Goal: Task Accomplishment & Management: Manage account settings

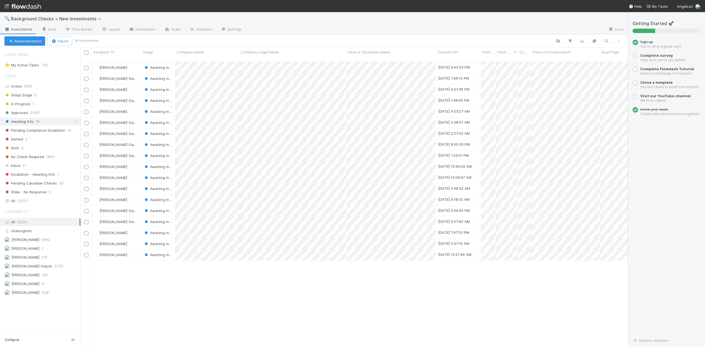
scroll to position [284, 542]
click at [192, 298] on div at bounding box center [352, 173] width 705 height 347
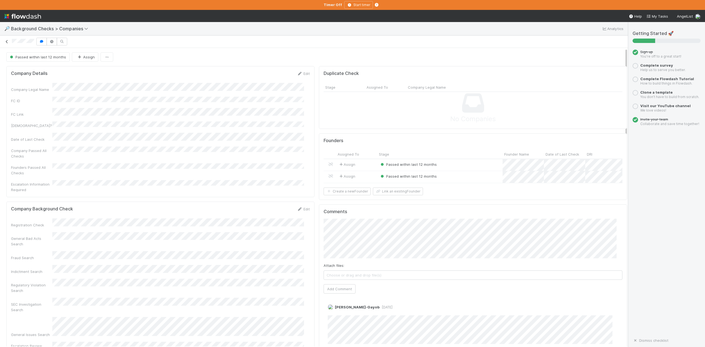
click at [6, 41] on icon at bounding box center [7, 42] width 6 height 4
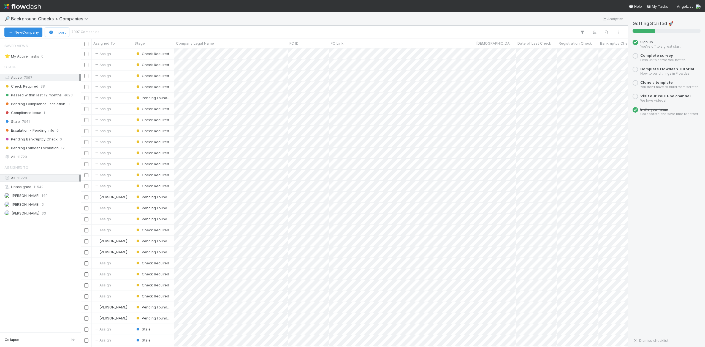
scroll to position [6, 6]
click at [87, 20] on icon at bounding box center [87, 19] width 6 height 4
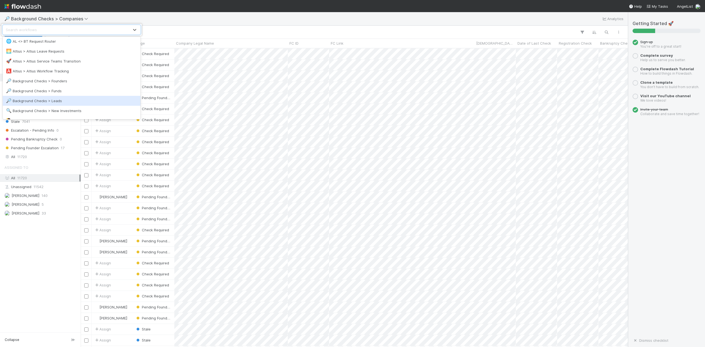
scroll to position [73, 0]
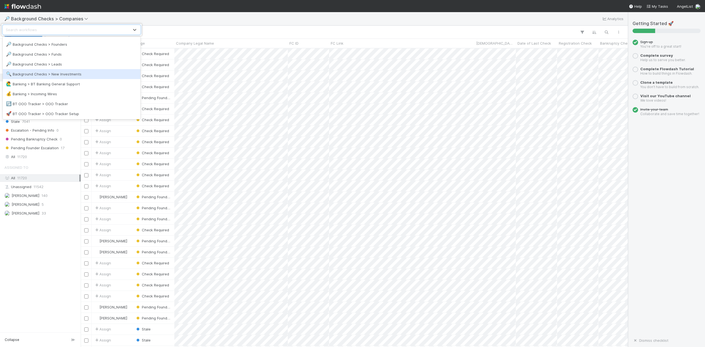
click at [58, 73] on div "🔍 Background Checks > New Investments" at bounding box center [71, 74] width 131 height 6
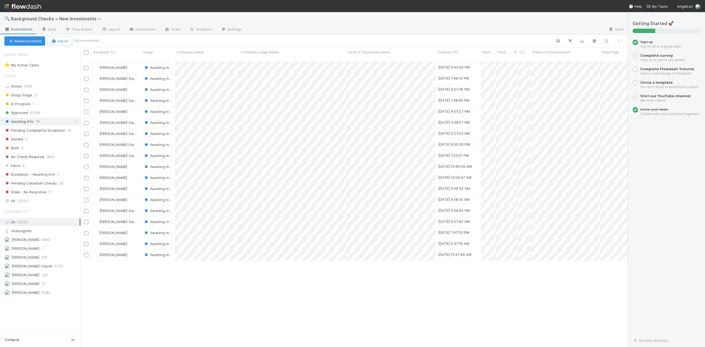
scroll to position [284, 542]
click at [20, 114] on span "Approved" at bounding box center [15, 112] width 23 height 7
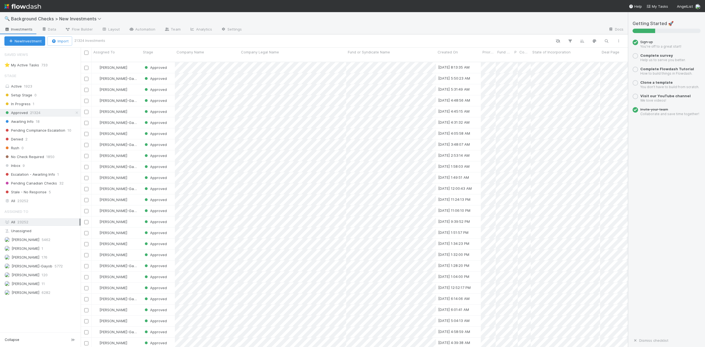
scroll to position [284, 542]
click at [604, 40] on icon "button" at bounding box center [607, 41] width 6 height 5
click at [24, 204] on div at bounding box center [352, 173] width 705 height 347
click at [25, 204] on span "23252" at bounding box center [22, 201] width 11 height 7
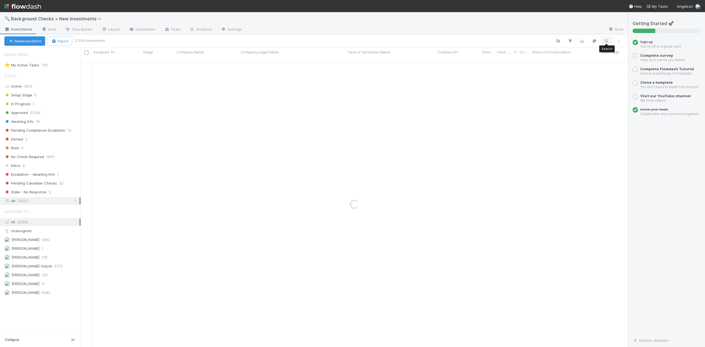
click at [606, 40] on icon "button" at bounding box center [607, 41] width 6 height 5
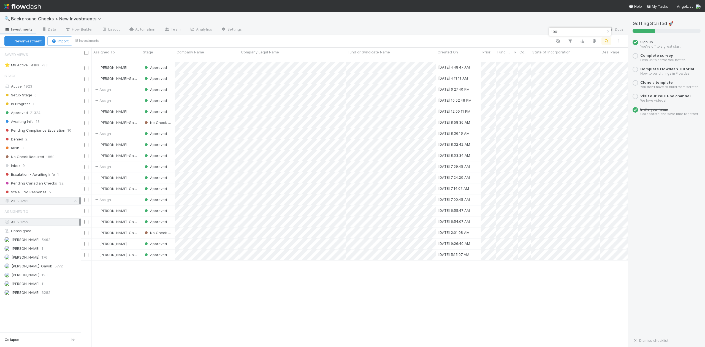
scroll to position [284, 542]
type input "1001"
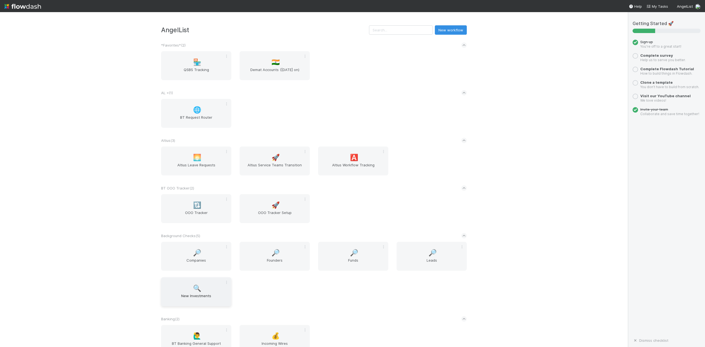
click at [196, 294] on span "New Investments" at bounding box center [196, 298] width 66 height 11
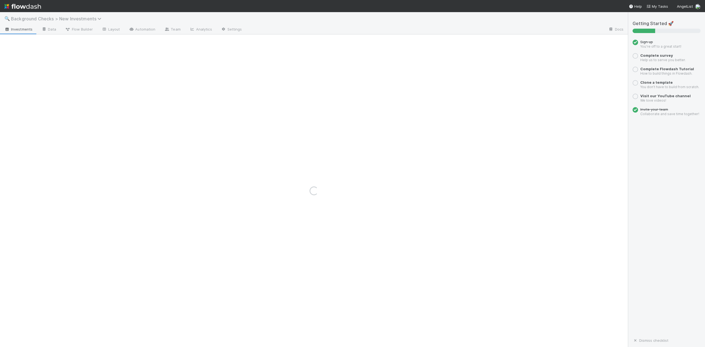
click at [102, 18] on icon at bounding box center [101, 19] width 6 height 4
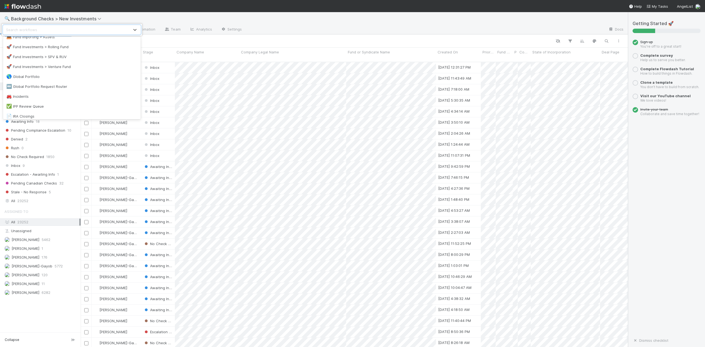
scroll to position [294, 0]
click at [46, 51] on div "🚀 Fund Investments > Rolling Fund" at bounding box center [71, 52] width 131 height 6
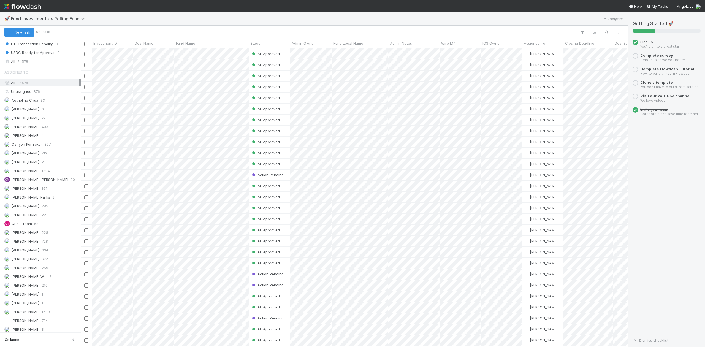
scroll to position [294, 0]
click at [21, 175] on span "24578" at bounding box center [22, 171] width 11 height 7
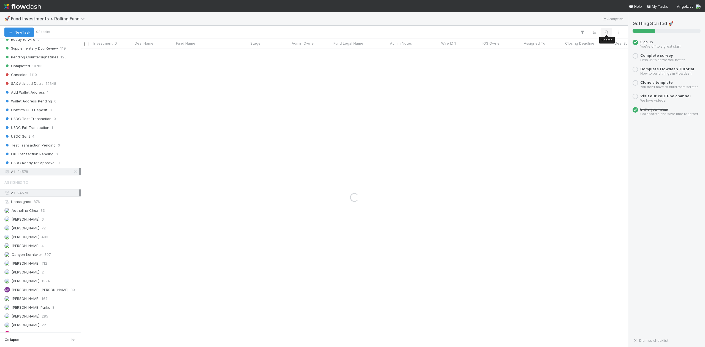
click at [607, 34] on icon "button" at bounding box center [607, 32] width 6 height 5
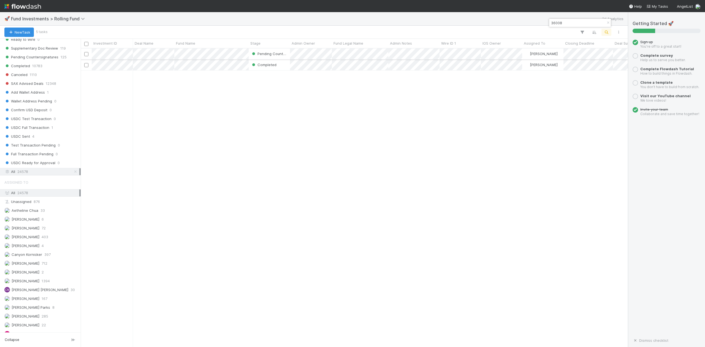
type input "36008"
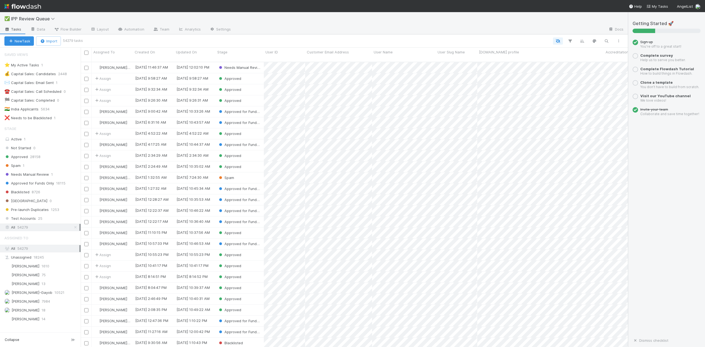
scroll to position [284, 542]
click at [17, 169] on span "Spam" at bounding box center [12, 165] width 16 height 7
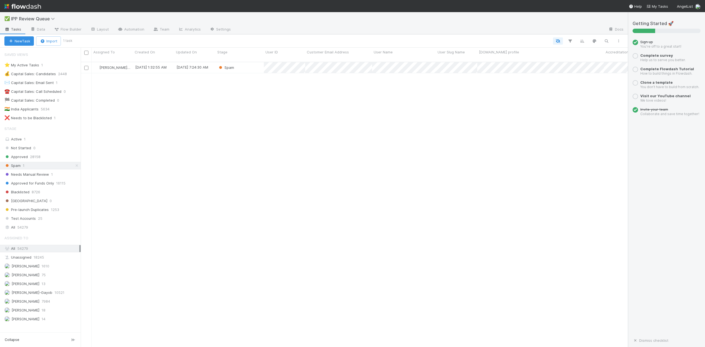
scroll to position [284, 542]
click at [257, 64] on div "Spam" at bounding box center [240, 67] width 48 height 11
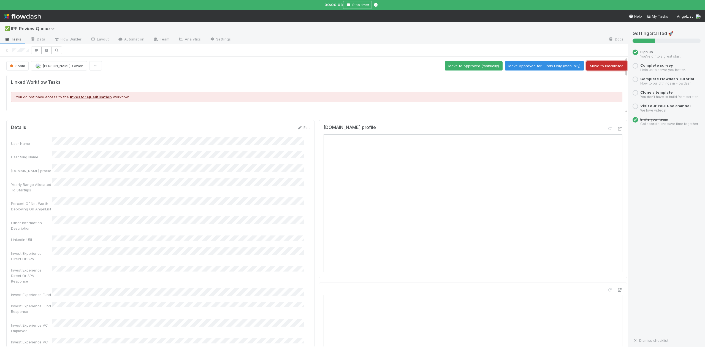
click at [591, 67] on button "Move to Blacklisted" at bounding box center [607, 65] width 41 height 9
click at [7, 52] on icon at bounding box center [7, 51] width 6 height 4
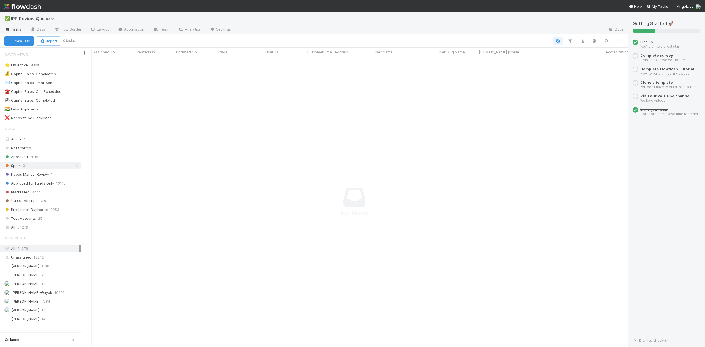
scroll to position [279, 537]
click at [31, 176] on span "Needs Manual Review" at bounding box center [26, 174] width 45 height 7
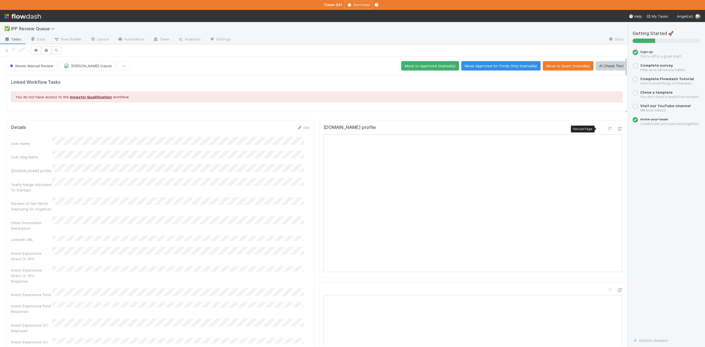
click at [607, 131] on icon at bounding box center [610, 129] width 6 height 4
click at [491, 62] on button "Move Approved for Funds Only (manually)" at bounding box center [500, 65] width 79 height 9
click at [5, 51] on icon at bounding box center [7, 51] width 6 height 4
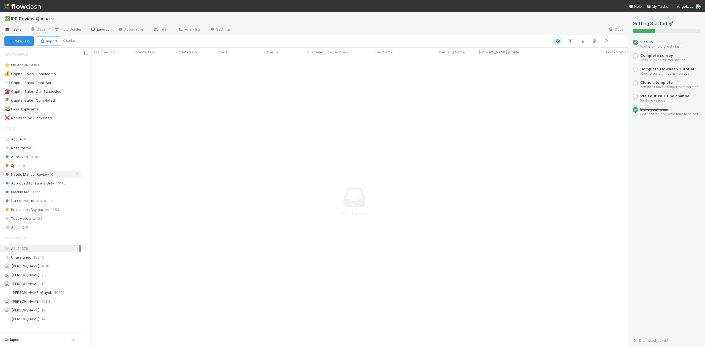
scroll to position [279, 537]
click at [30, 176] on span "Needs Manual Review" at bounding box center [26, 174] width 45 height 7
click at [19, 166] on span "Spam" at bounding box center [12, 165] width 16 height 7
click at [24, 193] on span "Blacklisted" at bounding box center [16, 192] width 25 height 7
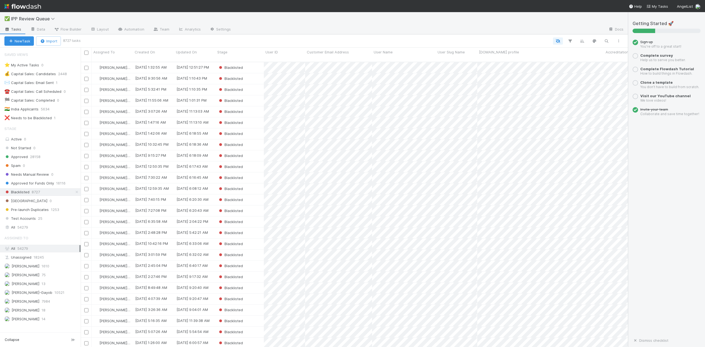
scroll to position [284, 542]
click at [252, 64] on div "Blacklisted" at bounding box center [240, 67] width 48 height 11
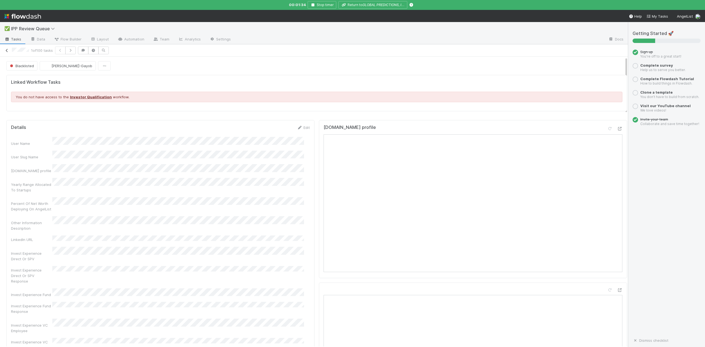
click at [6, 50] on icon at bounding box center [7, 51] width 6 height 4
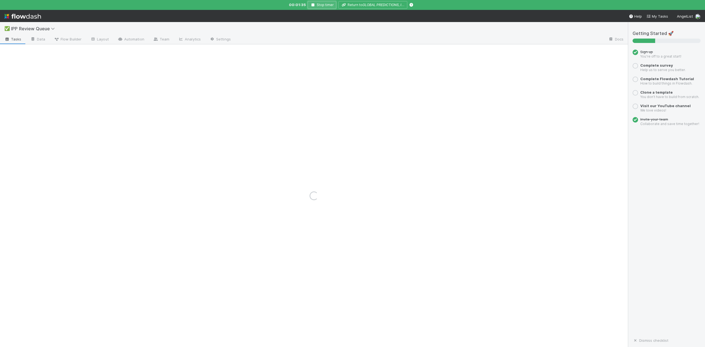
click at [313, 5] on icon "button" at bounding box center [313, 4] width 6 height 3
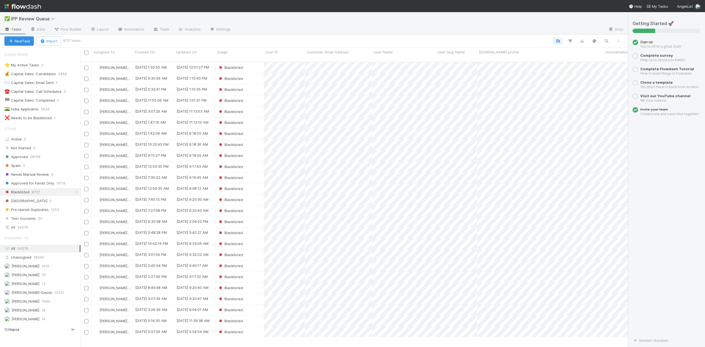
scroll to position [274, 542]
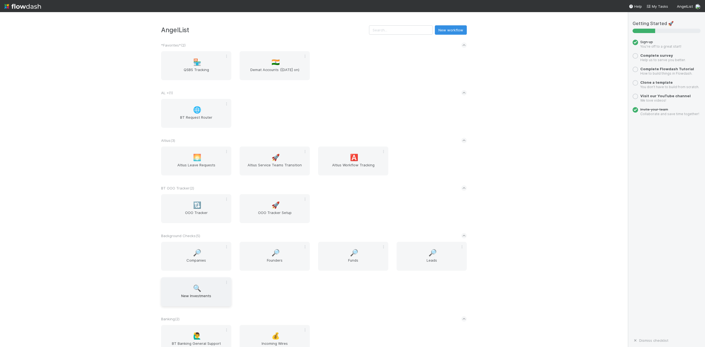
click at [199, 298] on span "New Investments" at bounding box center [196, 298] width 66 height 11
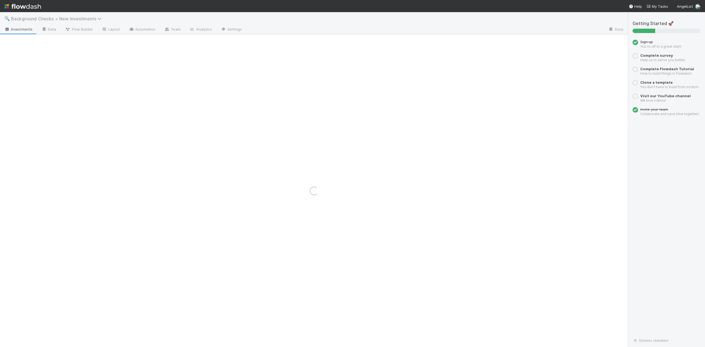
click at [98, 19] on icon at bounding box center [101, 19] width 6 height 4
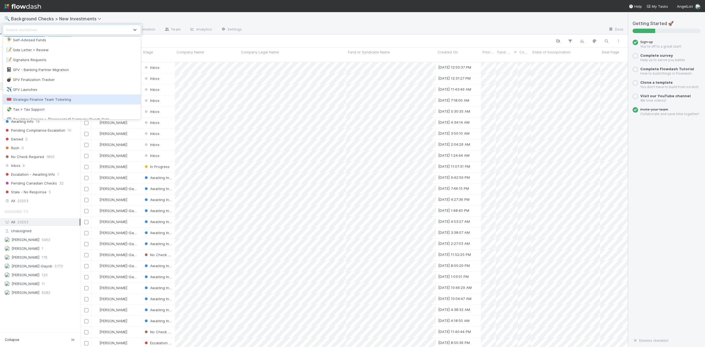
scroll to position [477, 0]
click at [25, 96] on div "📝 Signature Requests" at bounding box center [71, 97] width 131 height 6
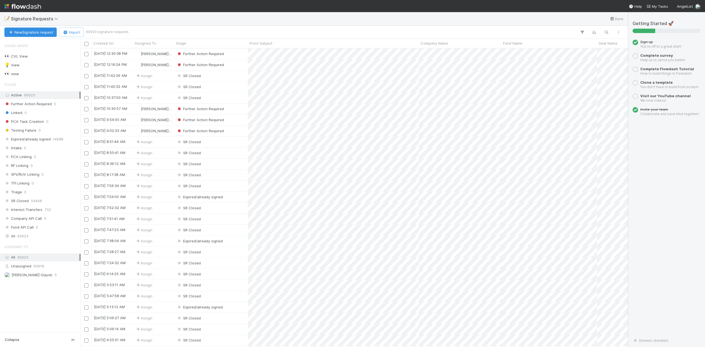
scroll to position [293, 542]
click at [40, 101] on span "Further Action Required" at bounding box center [27, 104] width 47 height 7
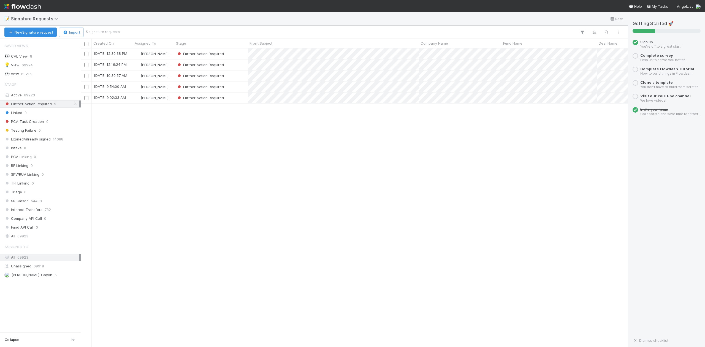
scroll to position [293, 542]
click at [242, 97] on div "Further Action Required" at bounding box center [211, 98] width 74 height 11
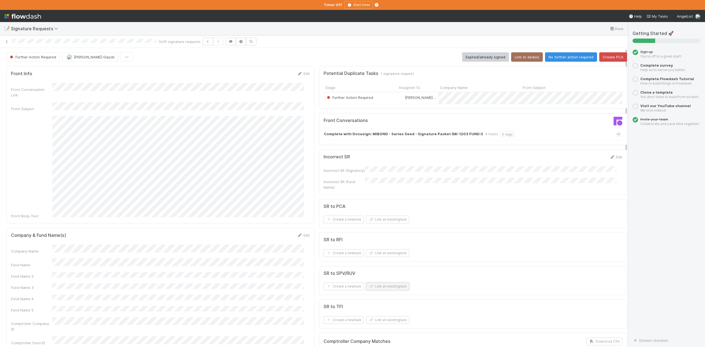
click at [370, 290] on button "Link an existing task" at bounding box center [387, 287] width 43 height 8
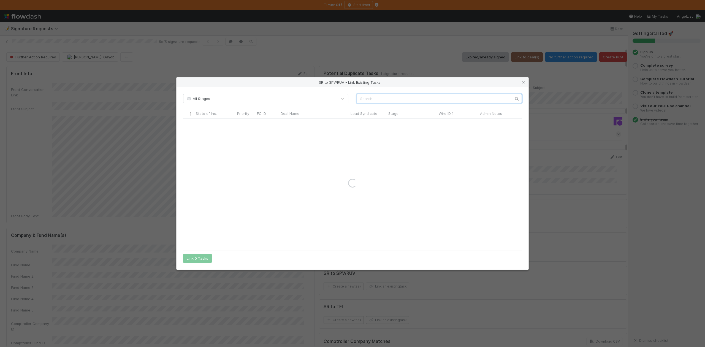
click at [362, 98] on input "text" at bounding box center [439, 98] width 165 height 9
paste input "52451"
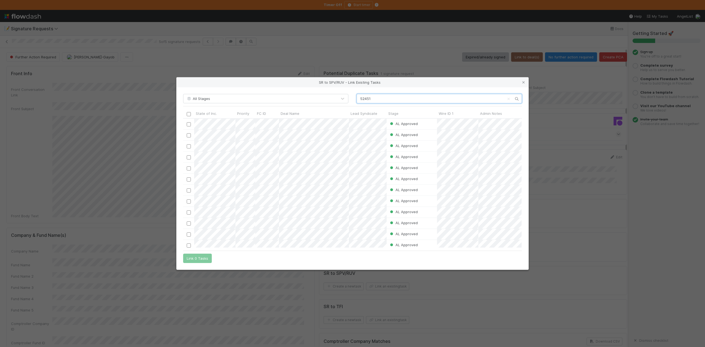
click at [358, 98] on input "52451" at bounding box center [439, 98] width 165 height 9
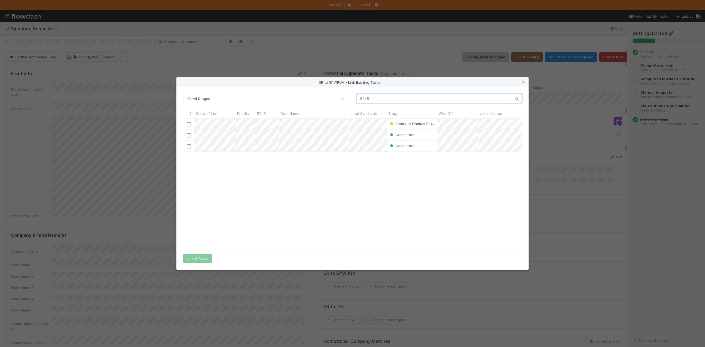
scroll to position [124, 333]
type input "52451"
click at [188, 125] on input "checkbox" at bounding box center [189, 124] width 4 height 4
click at [202, 257] on button "Link 1 Task" at bounding box center [196, 258] width 26 height 9
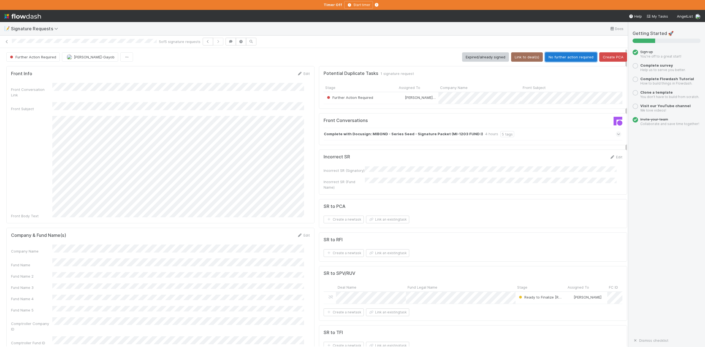
click at [555, 57] on button "No further action required" at bounding box center [571, 56] width 52 height 9
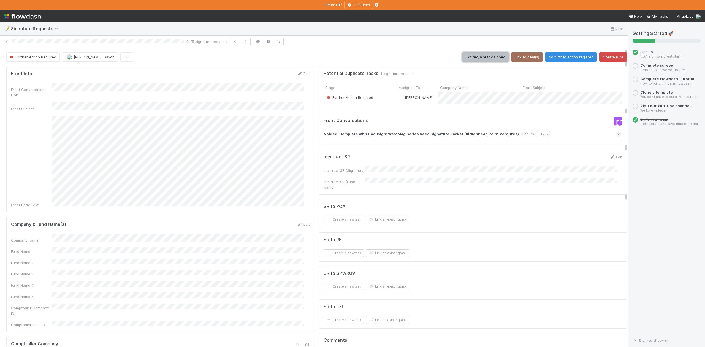
click at [472, 57] on button "Expired/already signed" at bounding box center [485, 56] width 47 height 9
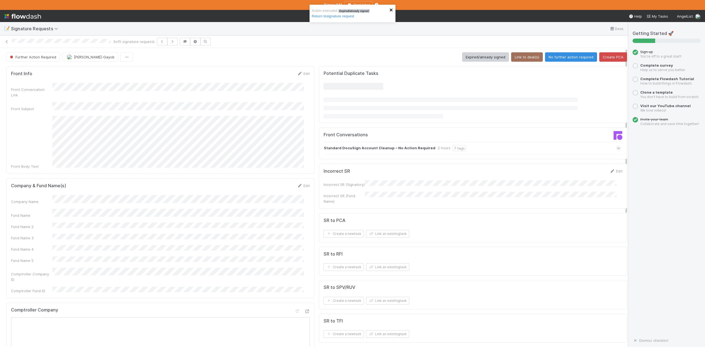
click at [393, 8] on icon "close" at bounding box center [392, 10] width 4 height 4
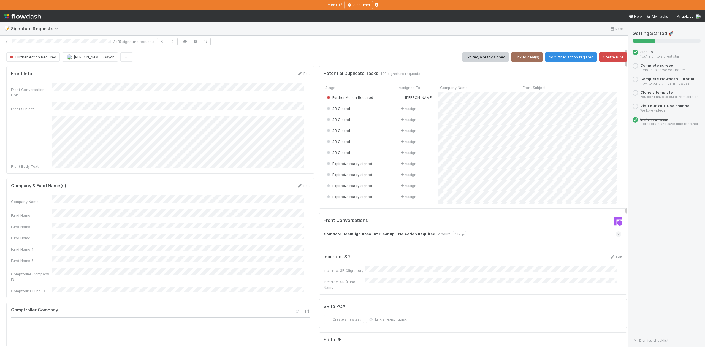
scroll to position [106, 288]
click at [553, 55] on button "No further action required" at bounding box center [571, 56] width 52 height 9
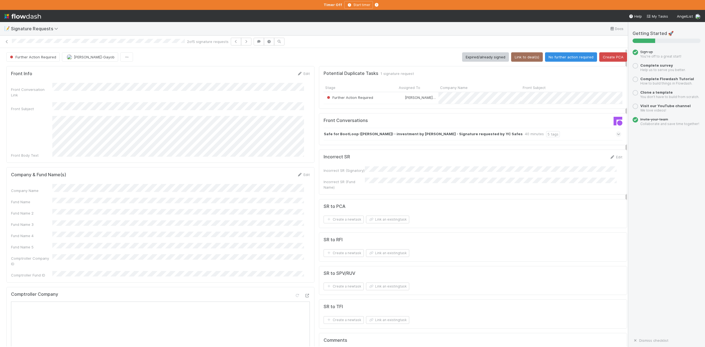
click at [390, 8] on div "Action executed No further action required Return to signature request" at bounding box center [353, 16] width 88 height 24
click at [383, 323] on button "Link an existing task" at bounding box center [387, 320] width 43 height 8
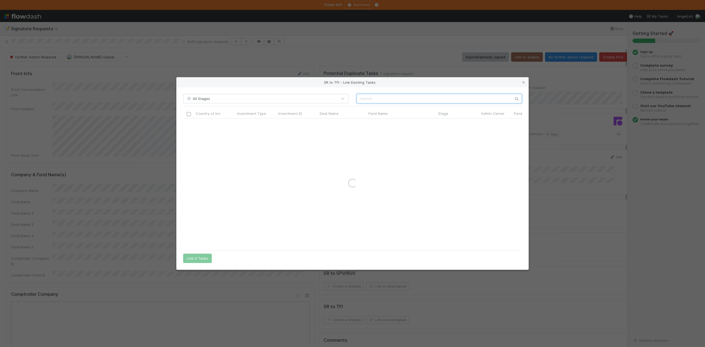
click at [386, 97] on input "text" at bounding box center [439, 98] width 165 height 9
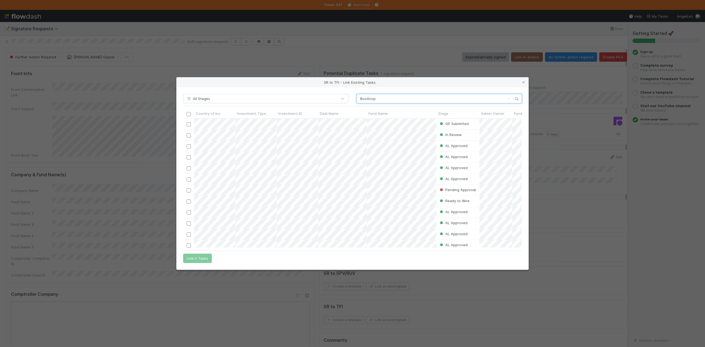
click at [386, 97] on input "Bootloop" at bounding box center [439, 98] width 165 height 9
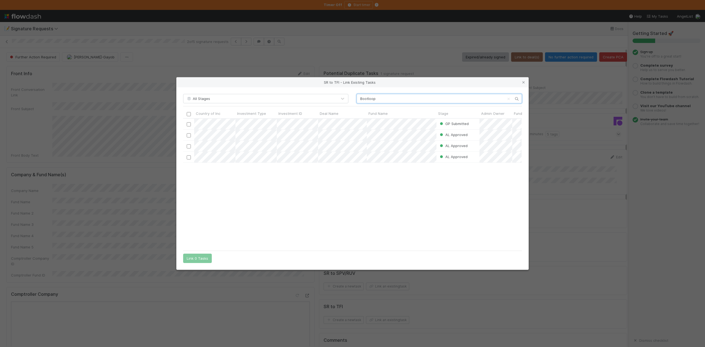
scroll to position [124, 333]
type input "Bootloop"
click at [188, 135] on input "checkbox" at bounding box center [189, 135] width 4 height 4
click at [191, 259] on button "Link 1 Task" at bounding box center [196, 258] width 26 height 9
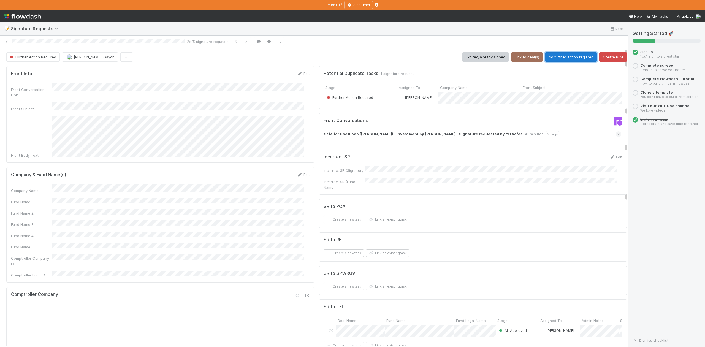
click at [568, 56] on button "No further action required" at bounding box center [571, 56] width 52 height 9
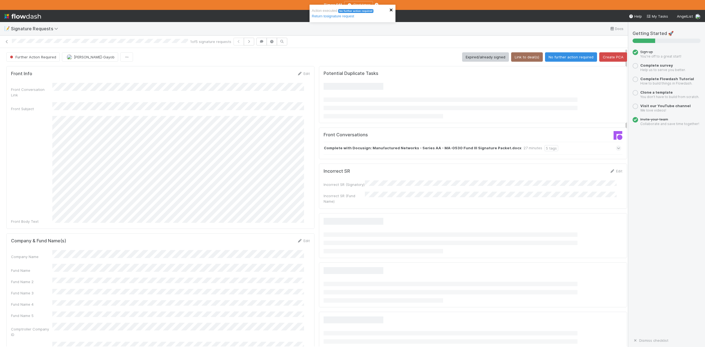
click at [393, 9] on icon "close" at bounding box center [392, 10] width 4 height 4
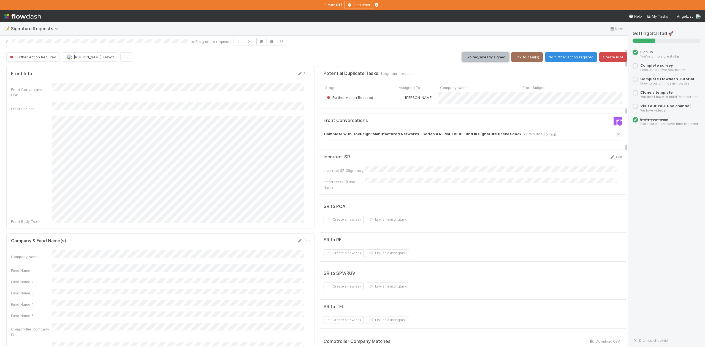
click at [470, 61] on button "Expired/already signed" at bounding box center [485, 56] width 47 height 9
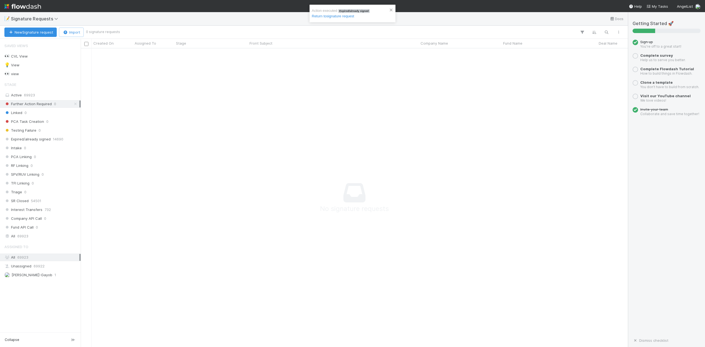
scroll to position [288, 537]
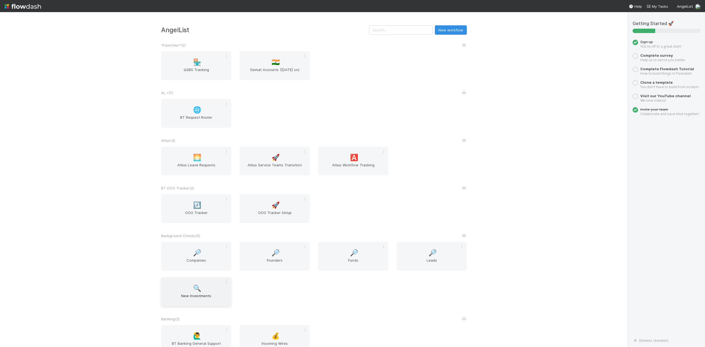
click at [194, 293] on div "🔍 New Investments" at bounding box center [196, 291] width 70 height 29
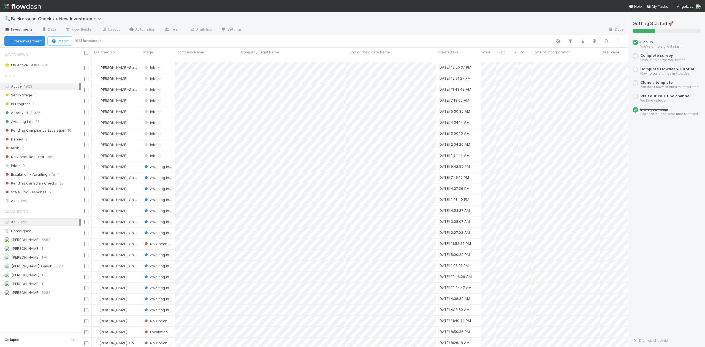
scroll to position [284, 542]
click at [57, 129] on span "Pending Compliance Escalation" at bounding box center [34, 130] width 61 height 7
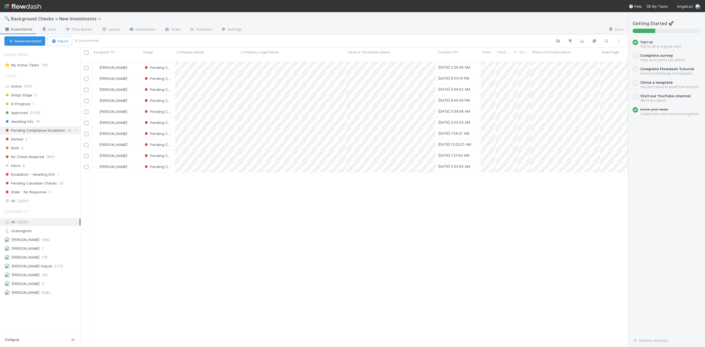
scroll to position [284, 542]
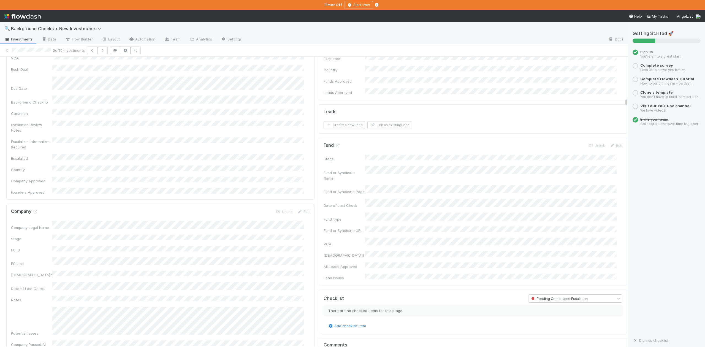
scroll to position [183, 0]
click at [36, 178] on icon at bounding box center [36, 180] width 6 height 4
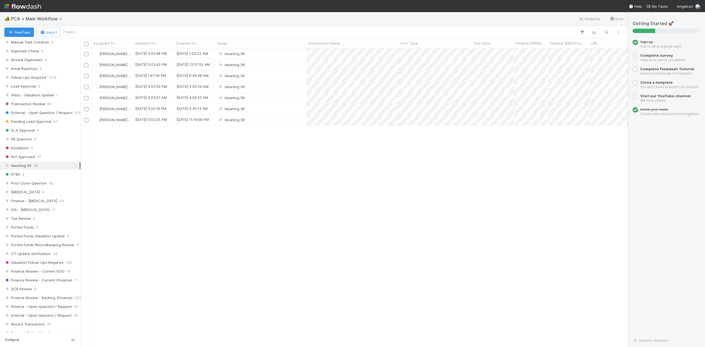
scroll to position [110, 0]
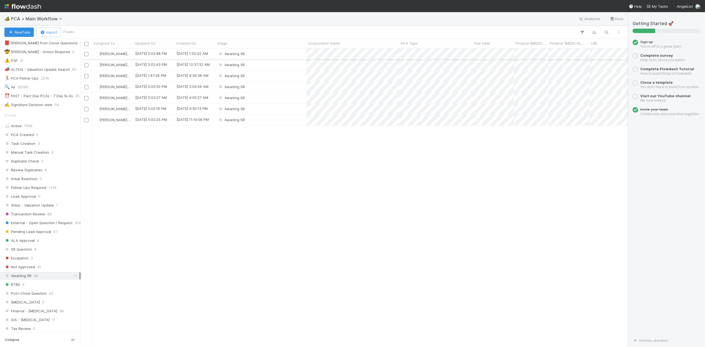
click at [252, 55] on div "Awaiting SR" at bounding box center [261, 53] width 91 height 11
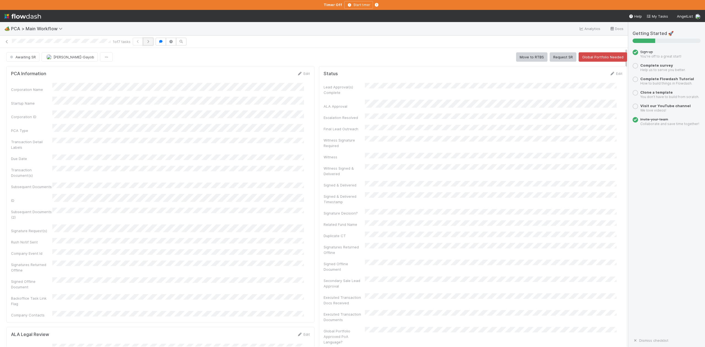
click at [151, 42] on icon "button" at bounding box center [148, 41] width 6 height 3
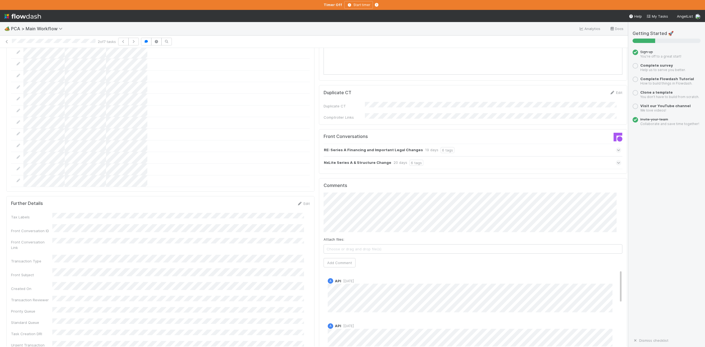
scroll to position [808, 0]
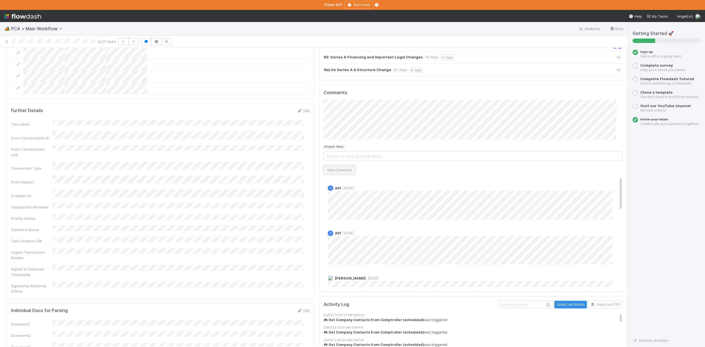
click at [334, 165] on button "Add Comment" at bounding box center [340, 169] width 32 height 9
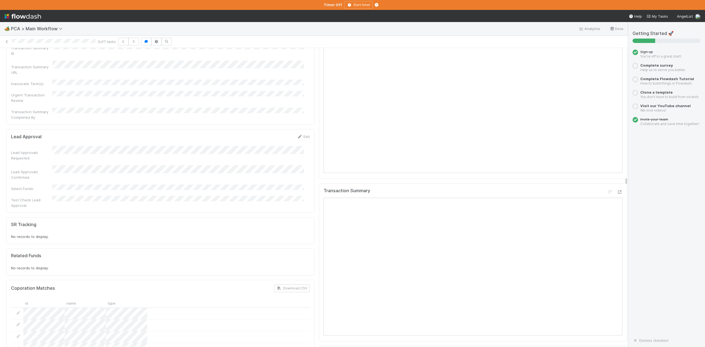
scroll to position [441, 0]
click at [136, 39] on button "button" at bounding box center [133, 42] width 10 height 8
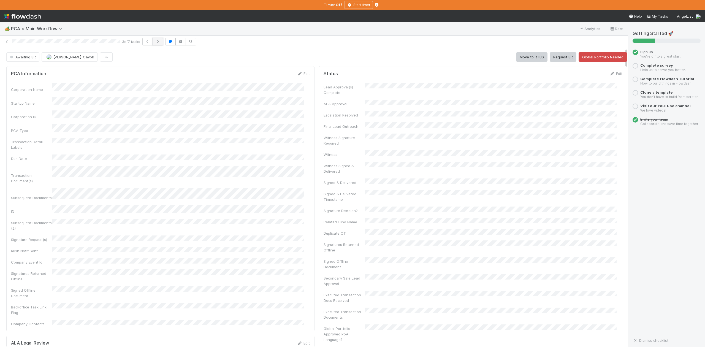
click at [161, 41] on icon "button" at bounding box center [158, 41] width 6 height 3
click at [145, 41] on icon "button" at bounding box center [144, 41] width 6 height 3
click at [158, 42] on icon "button" at bounding box center [157, 41] width 6 height 3
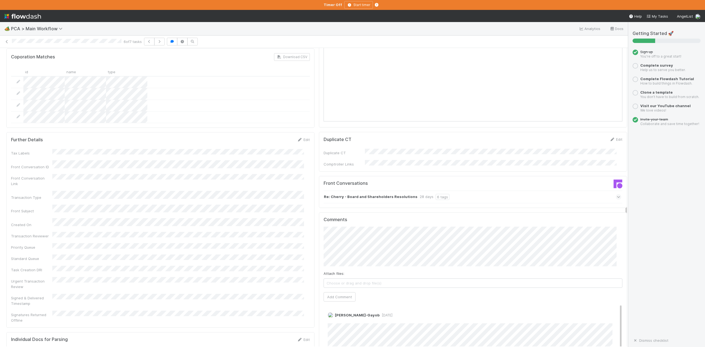
scroll to position [808, 0]
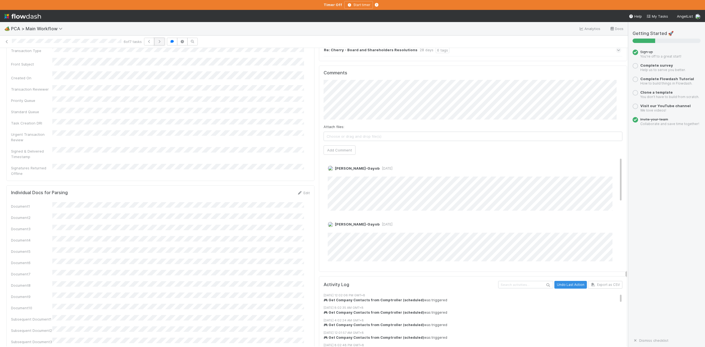
click at [162, 42] on icon "button" at bounding box center [160, 41] width 6 height 3
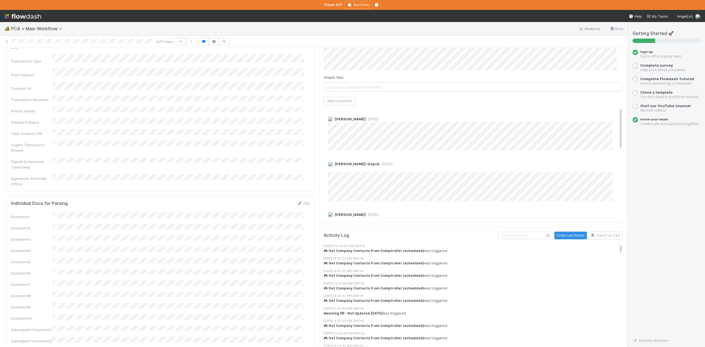
scroll to position [845, 0]
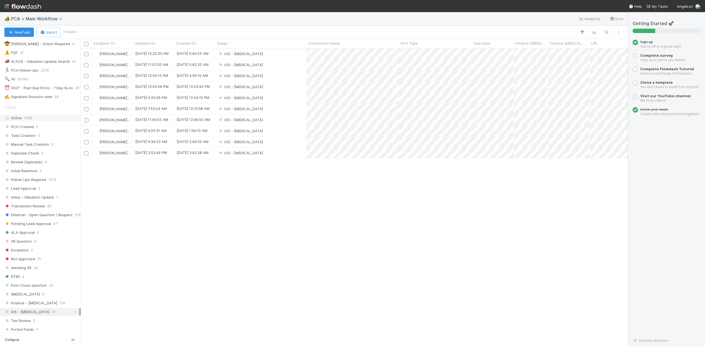
scroll to position [183, 0]
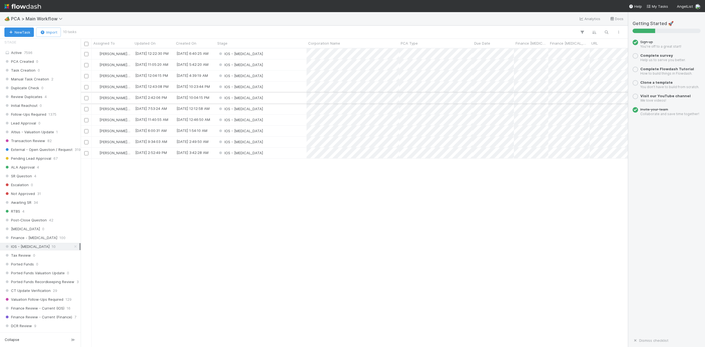
click at [252, 98] on div "IOS - [MEDICAL_DATA]" at bounding box center [261, 98] width 91 height 11
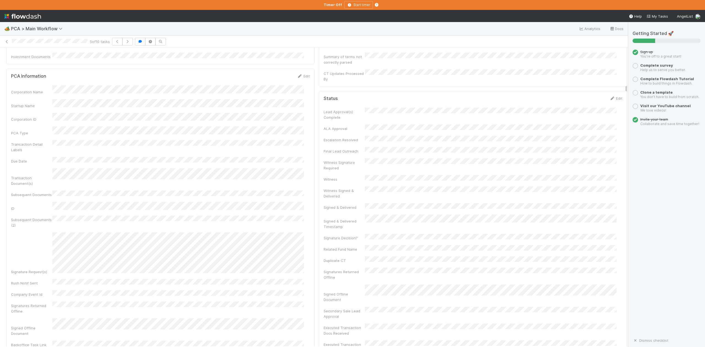
scroll to position [220, 0]
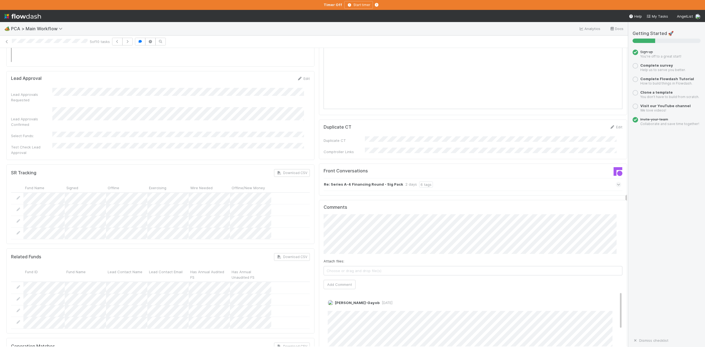
scroll to position [845, 0]
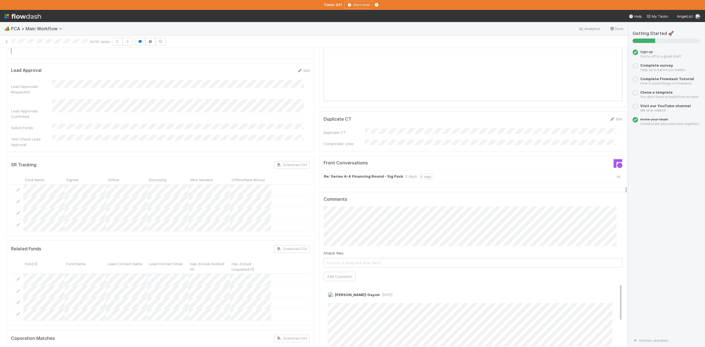
click at [357, 174] on strong "Re: Series A-4 Financing Round - Sig Pack" at bounding box center [363, 177] width 79 height 6
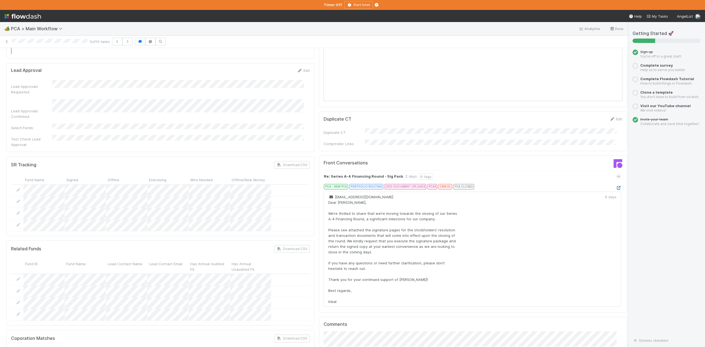
click at [616, 186] on icon at bounding box center [619, 188] width 6 height 4
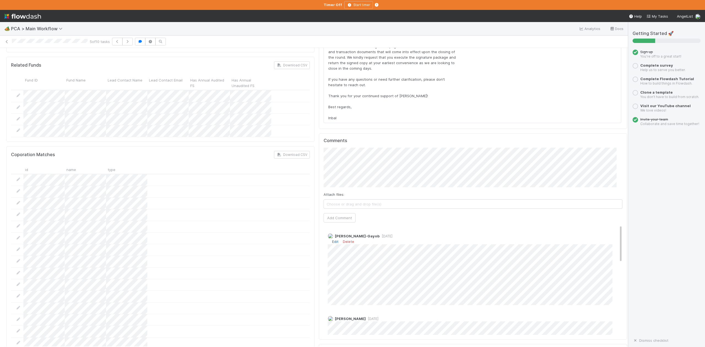
click at [332, 239] on link "Edit" at bounding box center [335, 241] width 6 height 4
click at [324, 229] on div "Loraine Pati-Gayob 1 day ago" at bounding box center [476, 260] width 304 height 63
click at [332, 239] on link "Edit" at bounding box center [335, 241] width 6 height 4
click at [298, 204] on div "Parsing Accuracy (Finance Review) Edit Inaccurate Term(s) Inaccurate Transactio…" at bounding box center [316, 96] width 625 height 2122
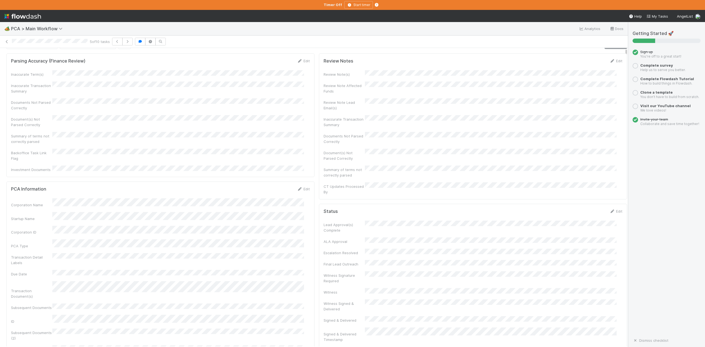
scroll to position [0, 0]
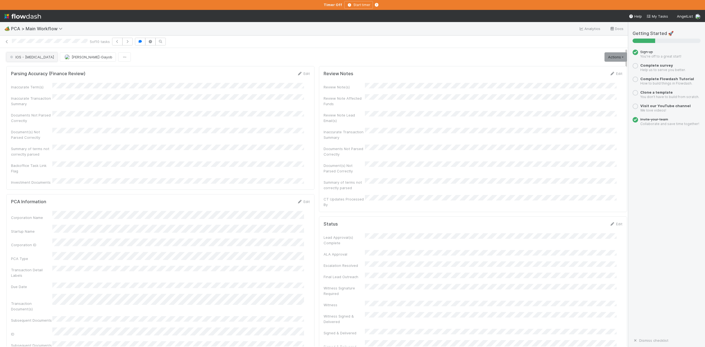
click at [25, 58] on span "IOS - [MEDICAL_DATA]" at bounding box center [31, 57] width 45 height 4
click at [37, 82] on div "DCR Review" at bounding box center [42, 77] width 77 height 10
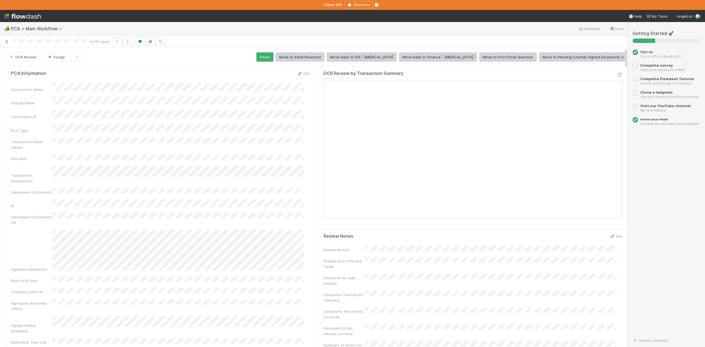
click at [6, 44] on icon at bounding box center [7, 42] width 6 height 4
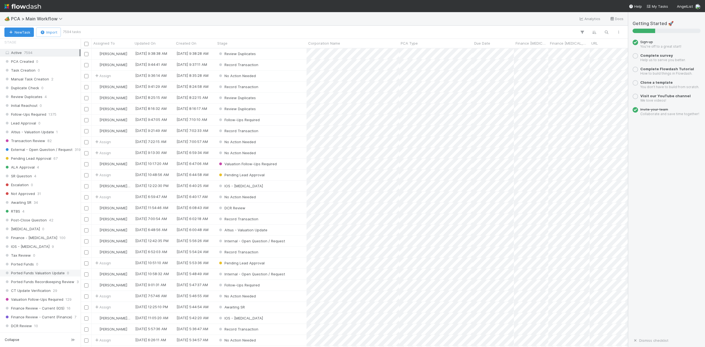
scroll to position [257, 0]
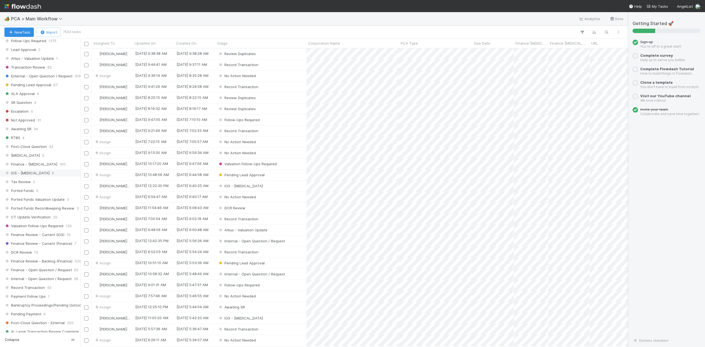
click at [22, 177] on span "IOS - ICU" at bounding box center [26, 173] width 45 height 7
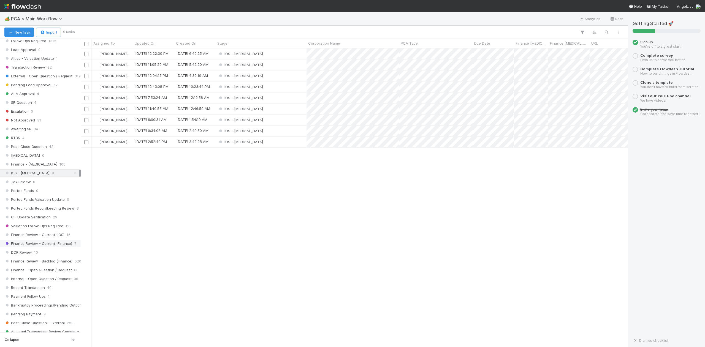
scroll to position [293, 542]
click at [248, 110] on div "IOS - ICU" at bounding box center [261, 109] width 91 height 11
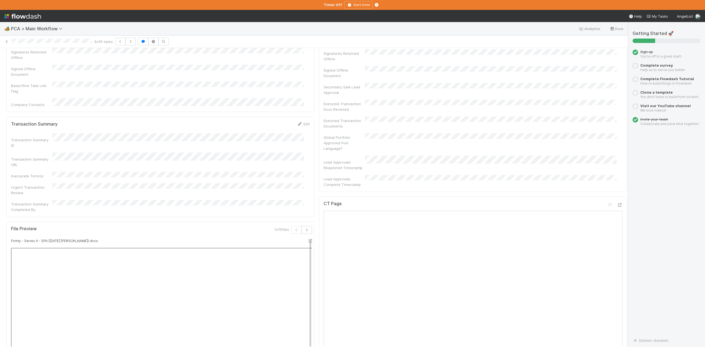
scroll to position [147, 0]
drag, startPoint x: 184, startPoint y: 67, endPoint x: 242, endPoint y: 239, distance: 181.6
click at [184, 67] on div "Corporation Name Startup Name Corporation ID PCA Type Transaction Detail Labels…" at bounding box center [160, 184] width 299 height 241
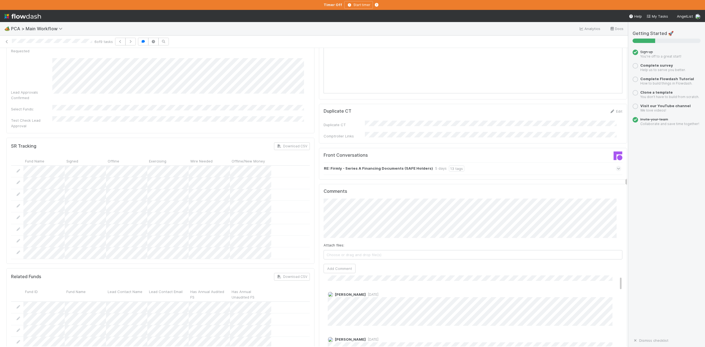
scroll to position [0, 0]
click at [336, 264] on button "Add Comment" at bounding box center [340, 268] width 32 height 9
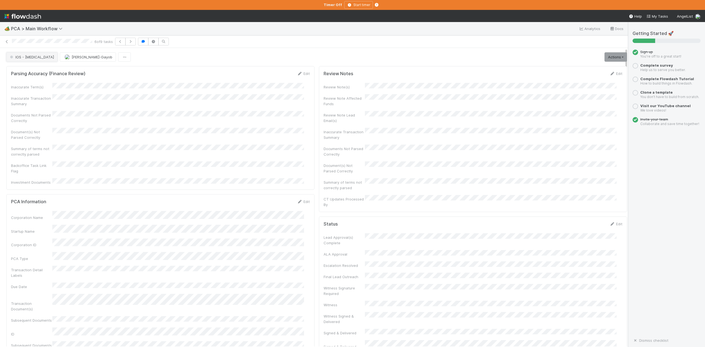
click at [28, 61] on button "IOS - ICU" at bounding box center [31, 56] width 51 height 9
click at [36, 118] on div "DCR Review" at bounding box center [42, 114] width 77 height 10
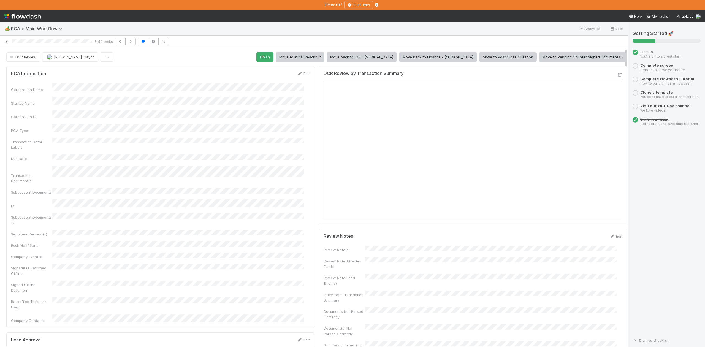
click at [7, 42] on icon at bounding box center [7, 42] width 6 height 4
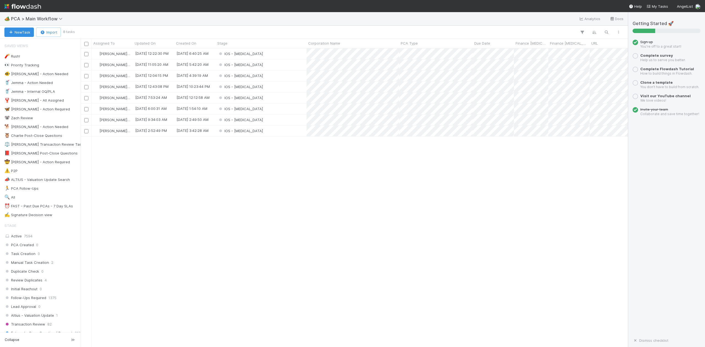
scroll to position [293, 542]
click at [247, 87] on div "IOS - ICU" at bounding box center [261, 87] width 91 height 11
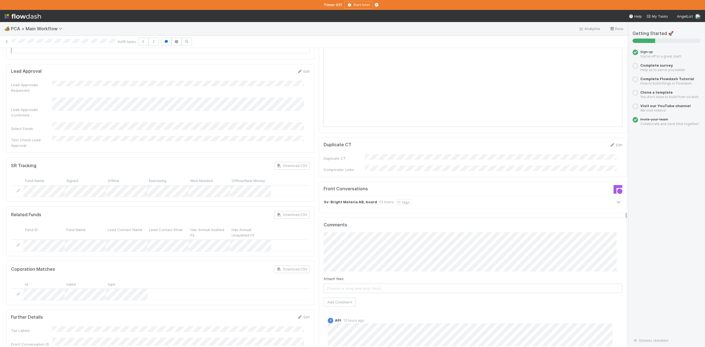
scroll to position [808, 0]
click at [617, 202] on icon at bounding box center [619, 205] width 4 height 6
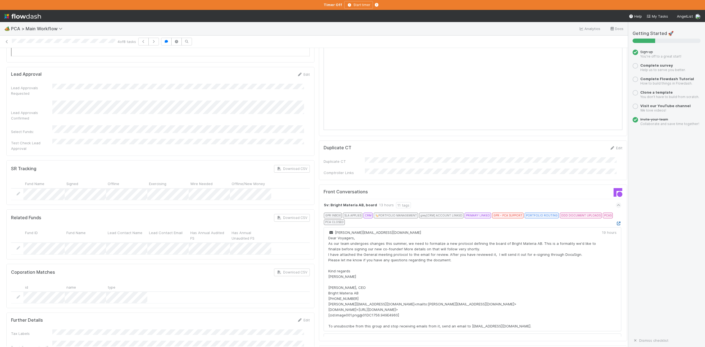
click at [616, 222] on icon at bounding box center [619, 224] width 6 height 4
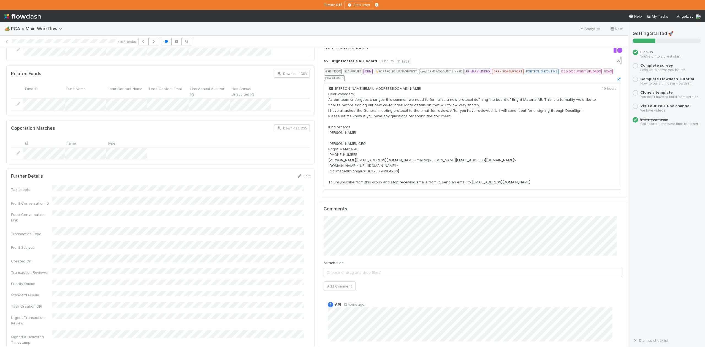
scroll to position [955, 0]
click at [338, 279] on button "Add Comment" at bounding box center [340, 283] width 32 height 9
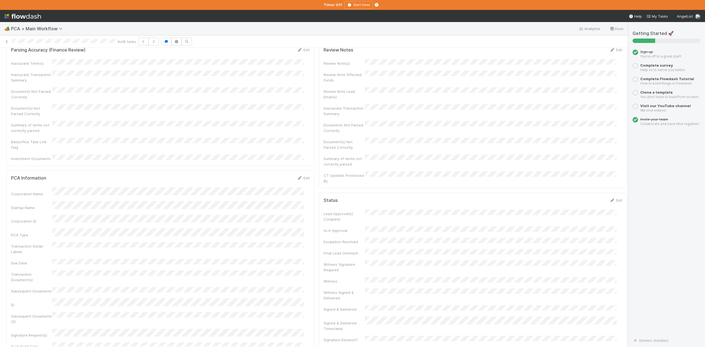
scroll to position [0, 0]
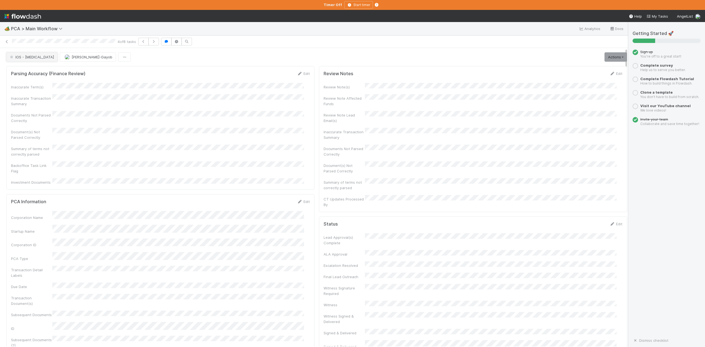
click at [19, 58] on span "IOS - ICU" at bounding box center [31, 57] width 45 height 4
click at [42, 96] on span "Finance Review - Current (IOS)" at bounding box center [38, 93] width 60 height 4
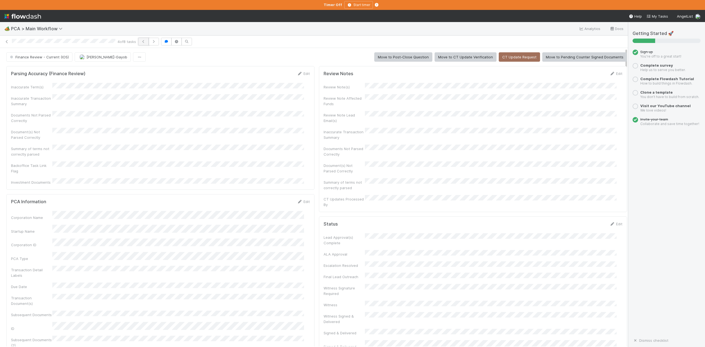
click at [144, 41] on icon "button" at bounding box center [144, 41] width 6 height 3
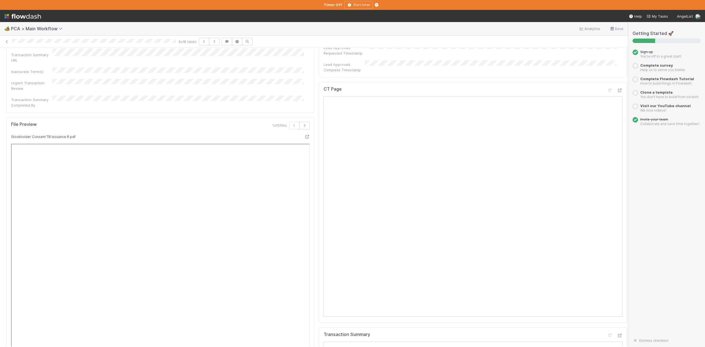
scroll to position [367, 0]
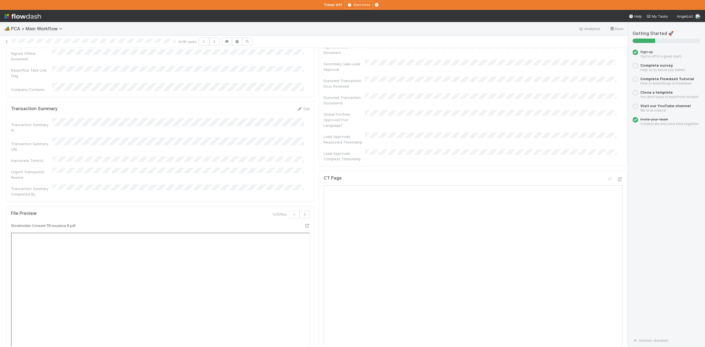
click at [172, 185] on div "Transaction Summary Completed By" at bounding box center [160, 191] width 299 height 12
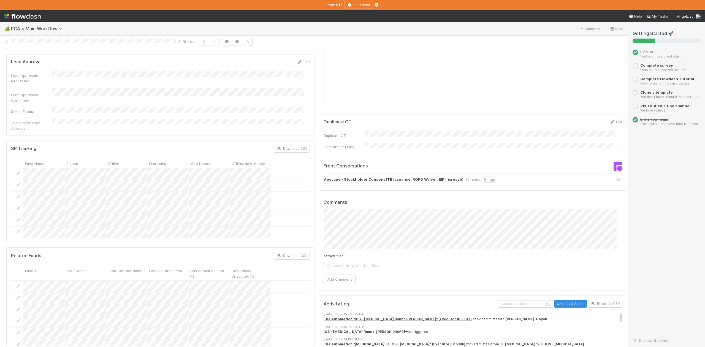
scroll to position [808, 0]
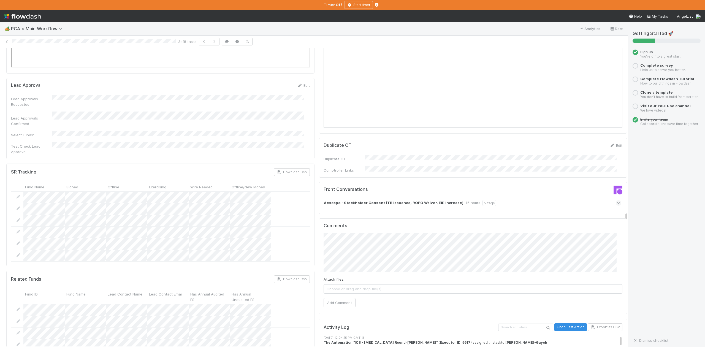
click at [617, 200] on icon at bounding box center [619, 203] width 4 height 6
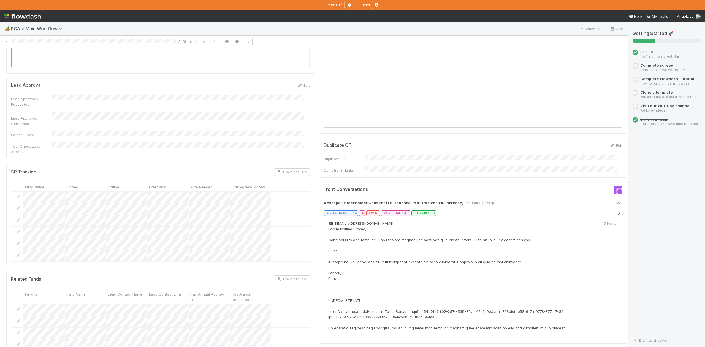
click at [616, 213] on icon at bounding box center [619, 215] width 6 height 4
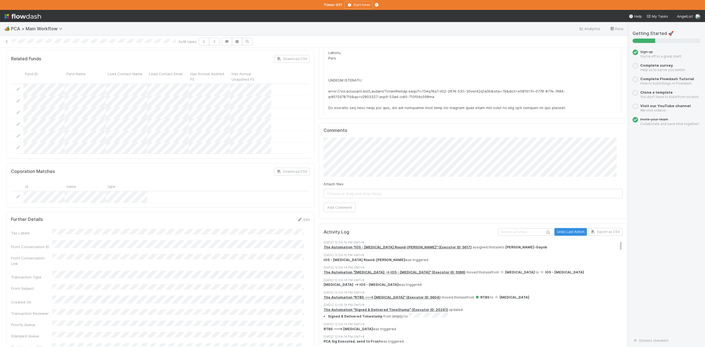
scroll to position [1065, 0]
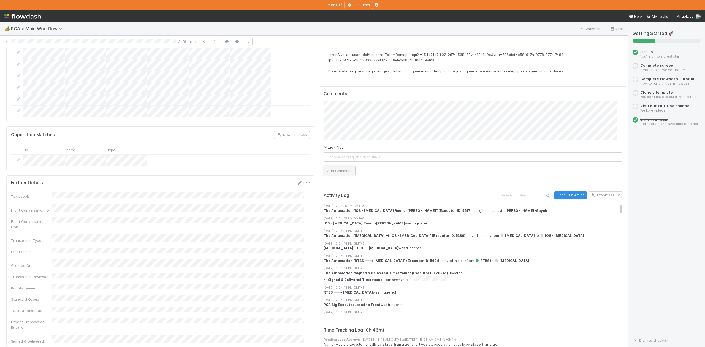
click at [337, 166] on button "Add Comment" at bounding box center [340, 170] width 32 height 9
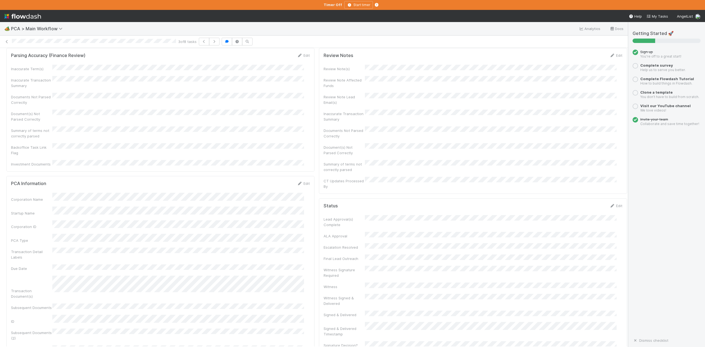
scroll to position [0, 0]
click at [19, 61] on button "IOS - ICU" at bounding box center [31, 56] width 51 height 9
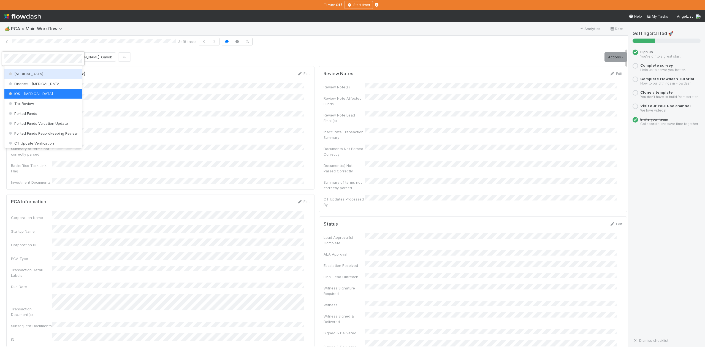
scroll to position [219, 0]
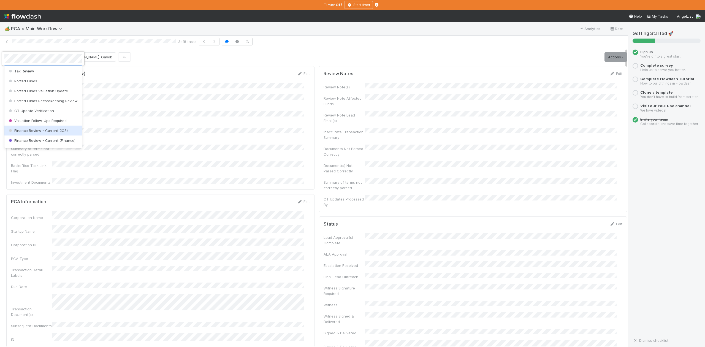
click at [37, 133] on span "Finance Review - Current (IOS)" at bounding box center [38, 130] width 60 height 4
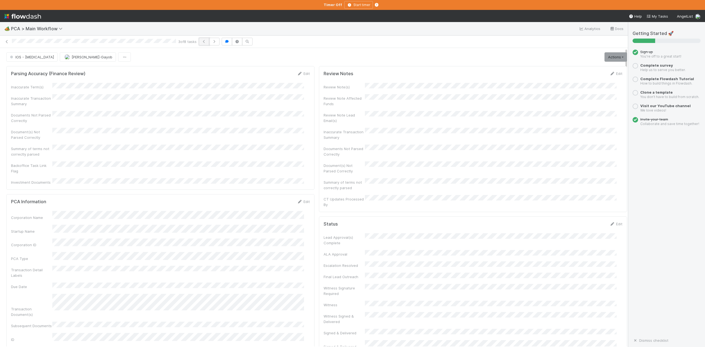
click at [205, 42] on icon "button" at bounding box center [204, 41] width 6 height 3
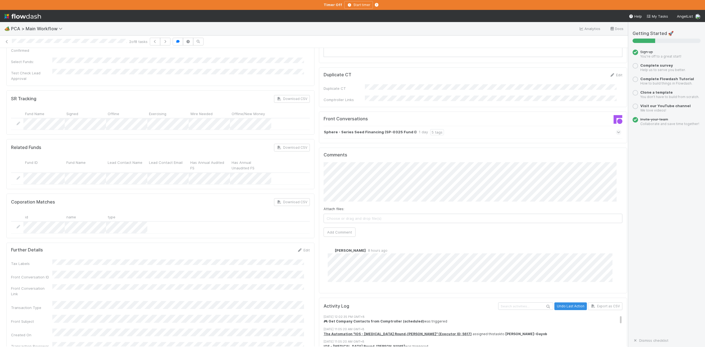
scroll to position [882, 0]
drag, startPoint x: 164, startPoint y: 181, endPoint x: 178, endPoint y: 180, distance: 13.6
click at [164, 221] on div at bounding box center [160, 227] width 299 height 12
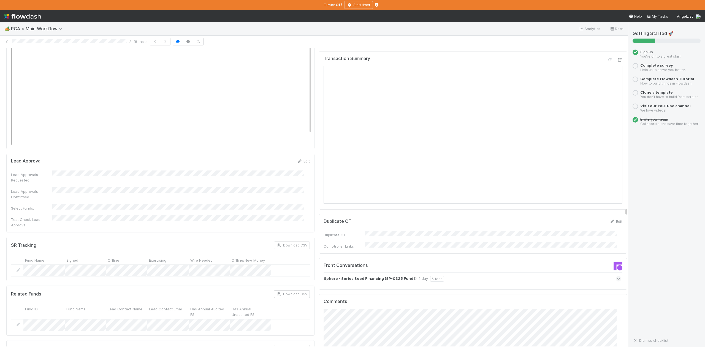
scroll to position [808, 0]
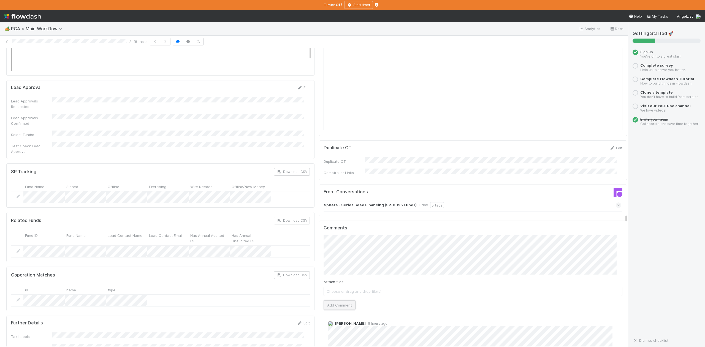
click at [335, 301] on button "Add Comment" at bounding box center [340, 305] width 32 height 9
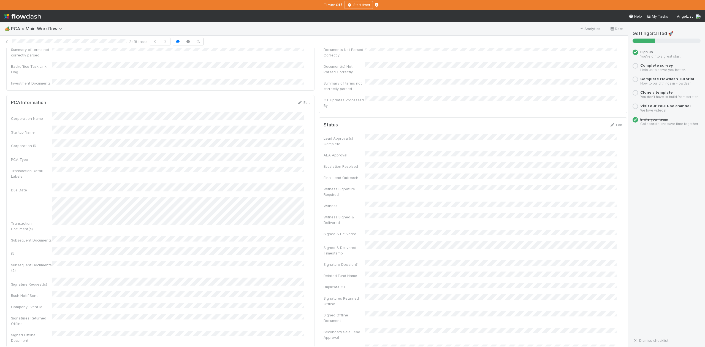
scroll to position [0, 0]
click at [24, 57] on span "IOS - ICU" at bounding box center [31, 57] width 45 height 4
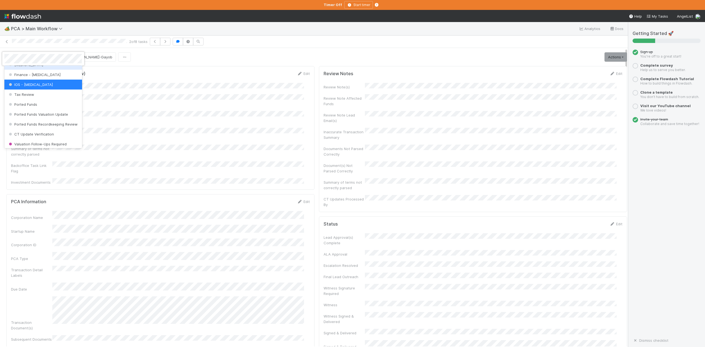
scroll to position [219, 0]
click at [53, 136] on div "Finance Review - Current (IOS)" at bounding box center [42, 131] width 77 height 10
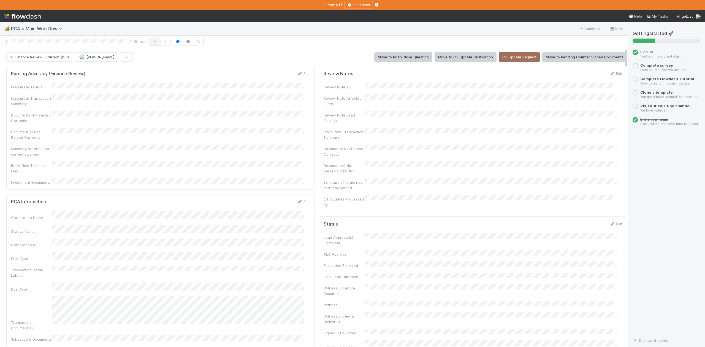
click at [156, 42] on icon "button" at bounding box center [155, 41] width 6 height 3
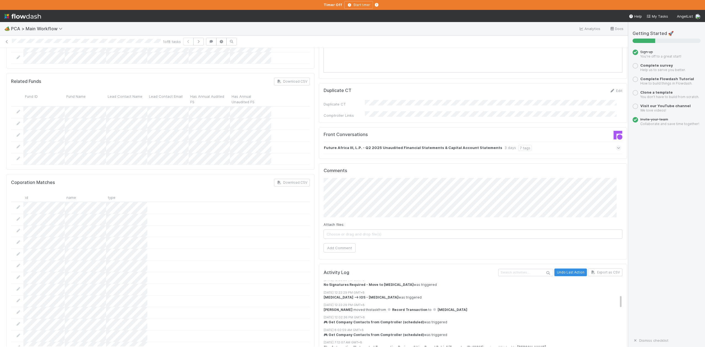
scroll to position [588, 0]
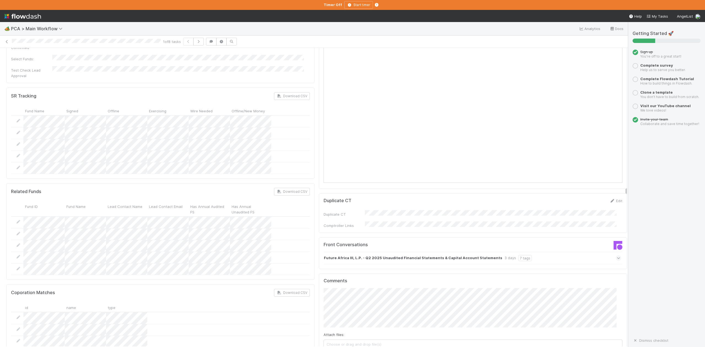
click at [617, 255] on icon at bounding box center [619, 258] width 4 height 6
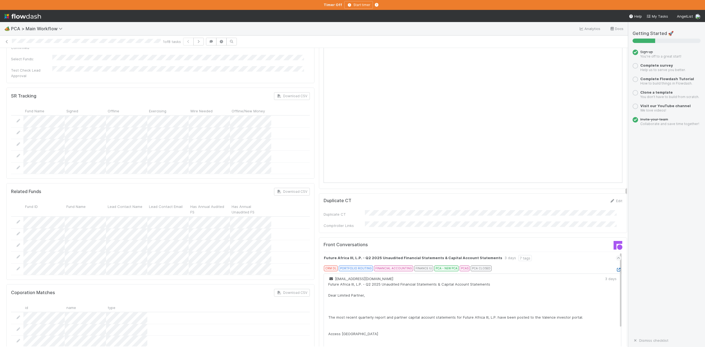
click at [616, 268] on icon at bounding box center [619, 270] width 6 height 4
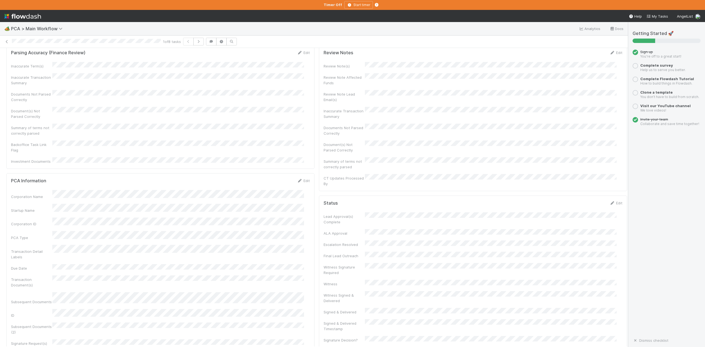
scroll to position [0, 0]
click at [303, 199] on link "Edit" at bounding box center [303, 201] width 13 height 4
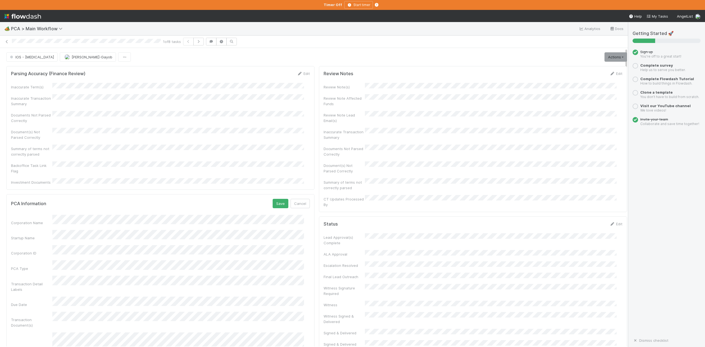
click at [273, 199] on button "Save" at bounding box center [281, 203] width 16 height 9
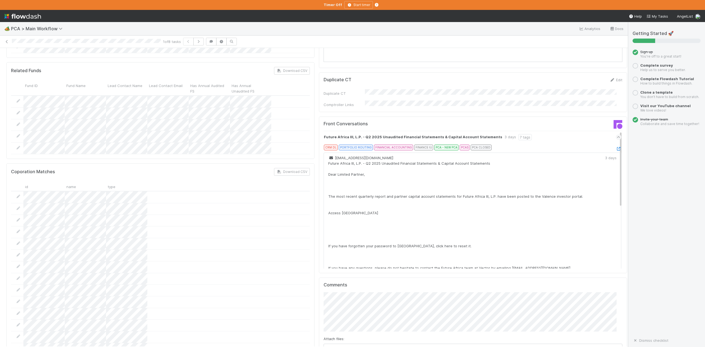
scroll to position [771, 0]
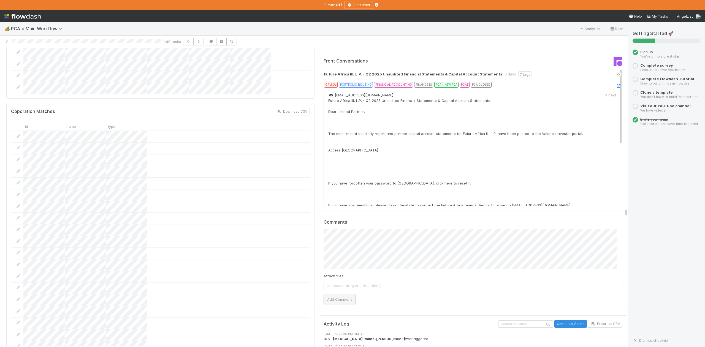
click at [335, 295] on button "Add Comment" at bounding box center [340, 299] width 32 height 9
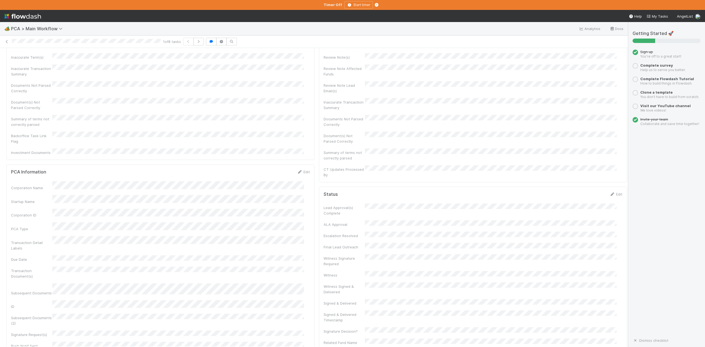
scroll to position [0, 0]
click at [20, 62] on button "IOS - [MEDICAL_DATA]" at bounding box center [31, 56] width 51 height 9
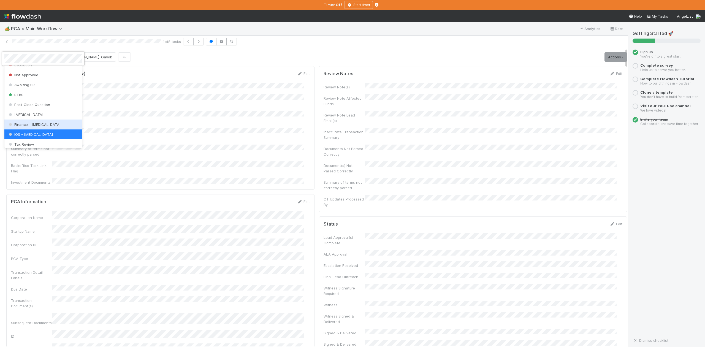
click at [29, 127] on span "Finance - [MEDICAL_DATA]" at bounding box center [34, 124] width 53 height 4
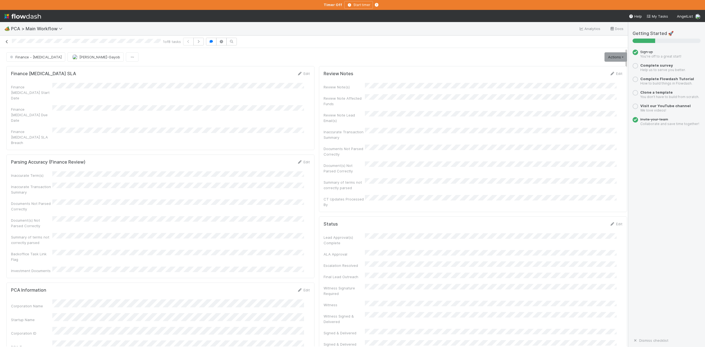
click at [6, 43] on icon at bounding box center [7, 42] width 6 height 4
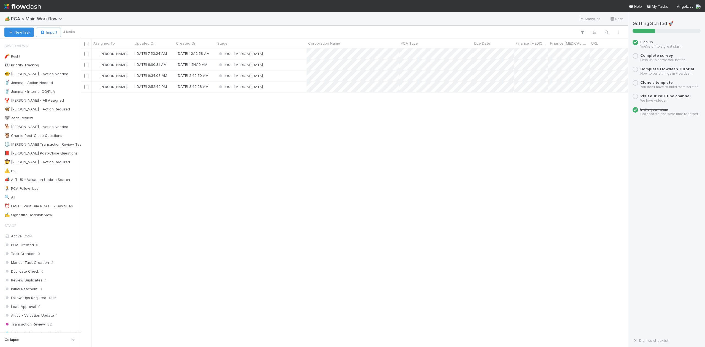
scroll to position [293, 542]
click at [247, 77] on div "IOS - ICU" at bounding box center [261, 76] width 91 height 11
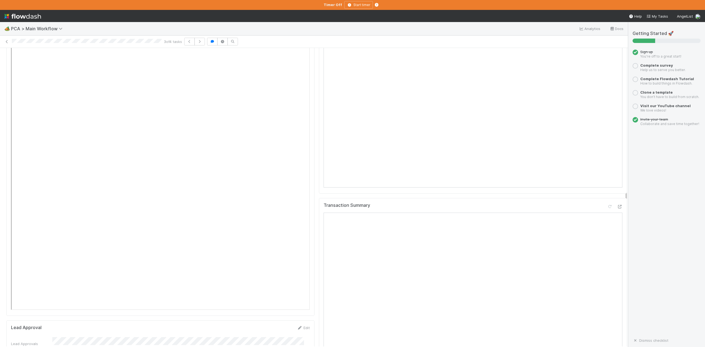
scroll to position [698, 0]
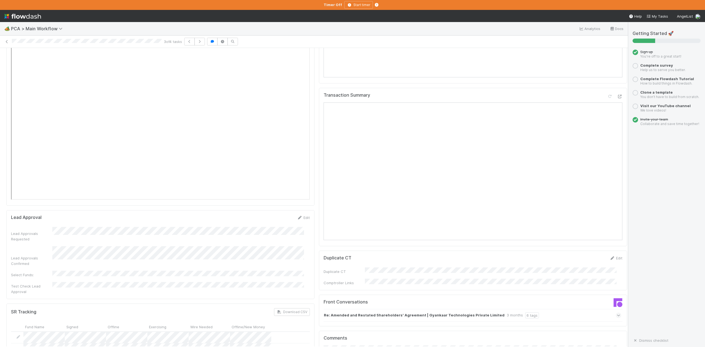
click at [317, 287] on div "Review Notes Edit Review Note(s) Review Note Affected Funds Review Note Lead Em…" at bounding box center [473, 246] width 313 height 1761
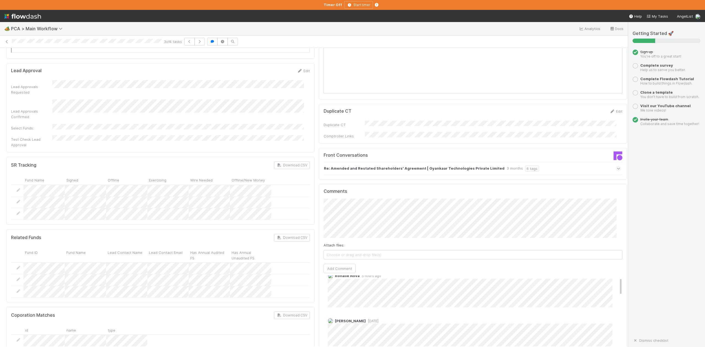
scroll to position [0, 0]
click at [7, 42] on icon at bounding box center [7, 42] width 6 height 4
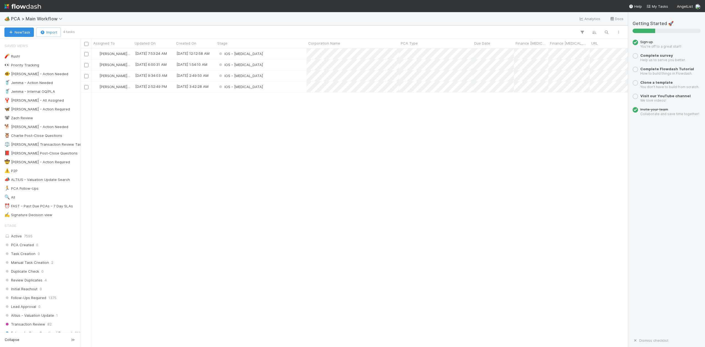
scroll to position [293, 542]
click at [258, 86] on div "IOS - ICU" at bounding box center [261, 87] width 91 height 11
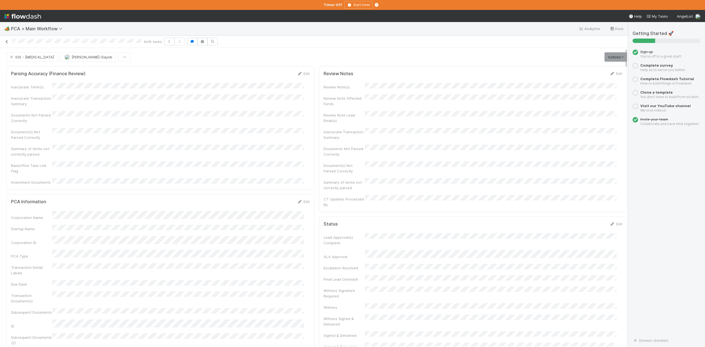
click at [7, 40] on icon at bounding box center [7, 42] width 6 height 4
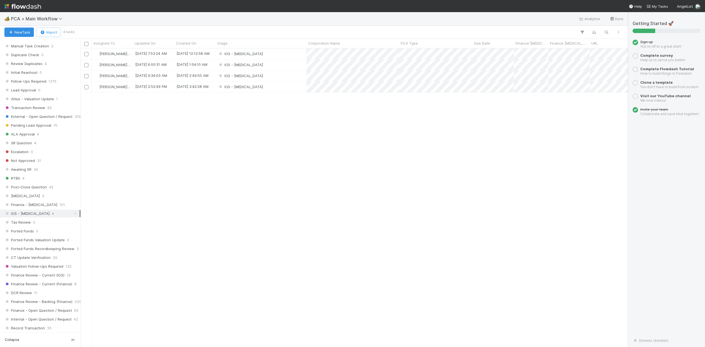
scroll to position [220, 0]
click at [28, 169] on span "Awaiting SR" at bounding box center [17, 165] width 27 height 7
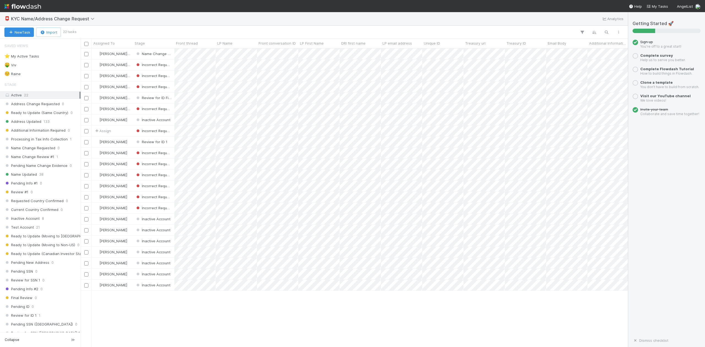
scroll to position [293, 542]
click at [93, 16] on span "KYC Name/Address Change Request" at bounding box center [54, 19] width 86 height 6
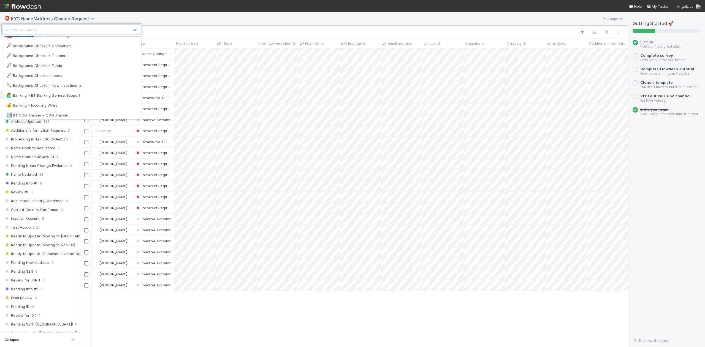
scroll to position [73, 0]
click at [73, 84] on div "🔍 Background Checks > New Investments" at bounding box center [71, 84] width 131 height 6
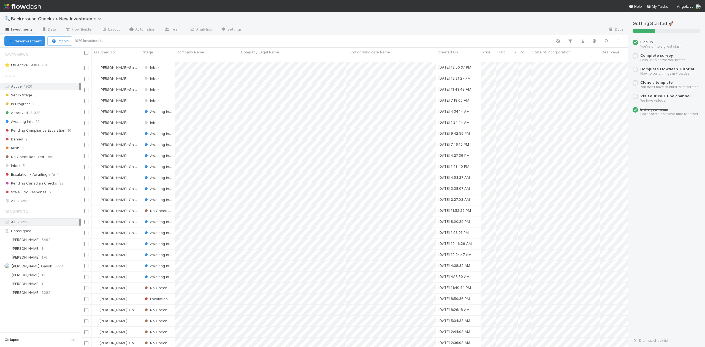
scroll to position [284, 542]
click at [17, 169] on span "Inbox" at bounding box center [12, 165] width 16 height 7
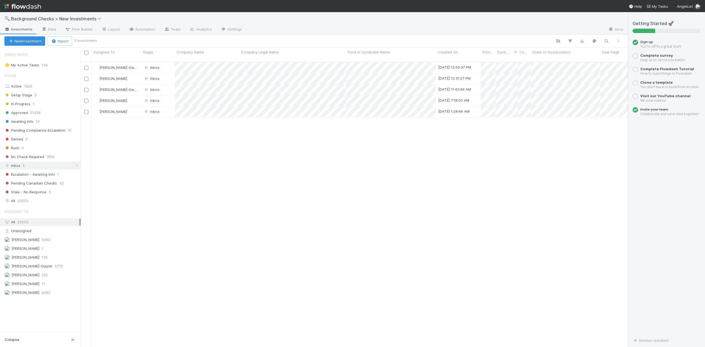
scroll to position [284, 542]
